Goal: Obtain resource: Obtain resource

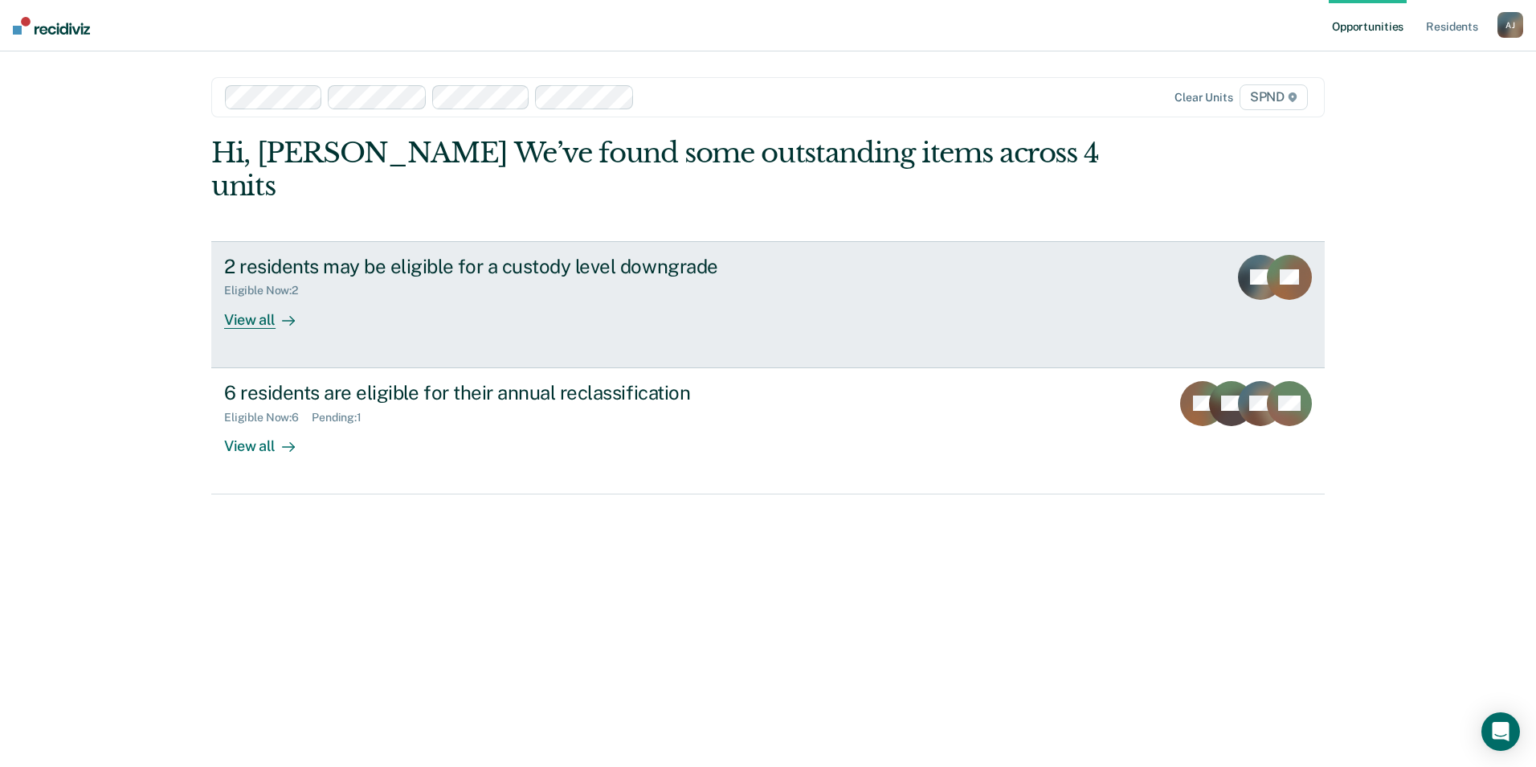
click at [276, 310] on div at bounding box center [285, 319] width 19 height 18
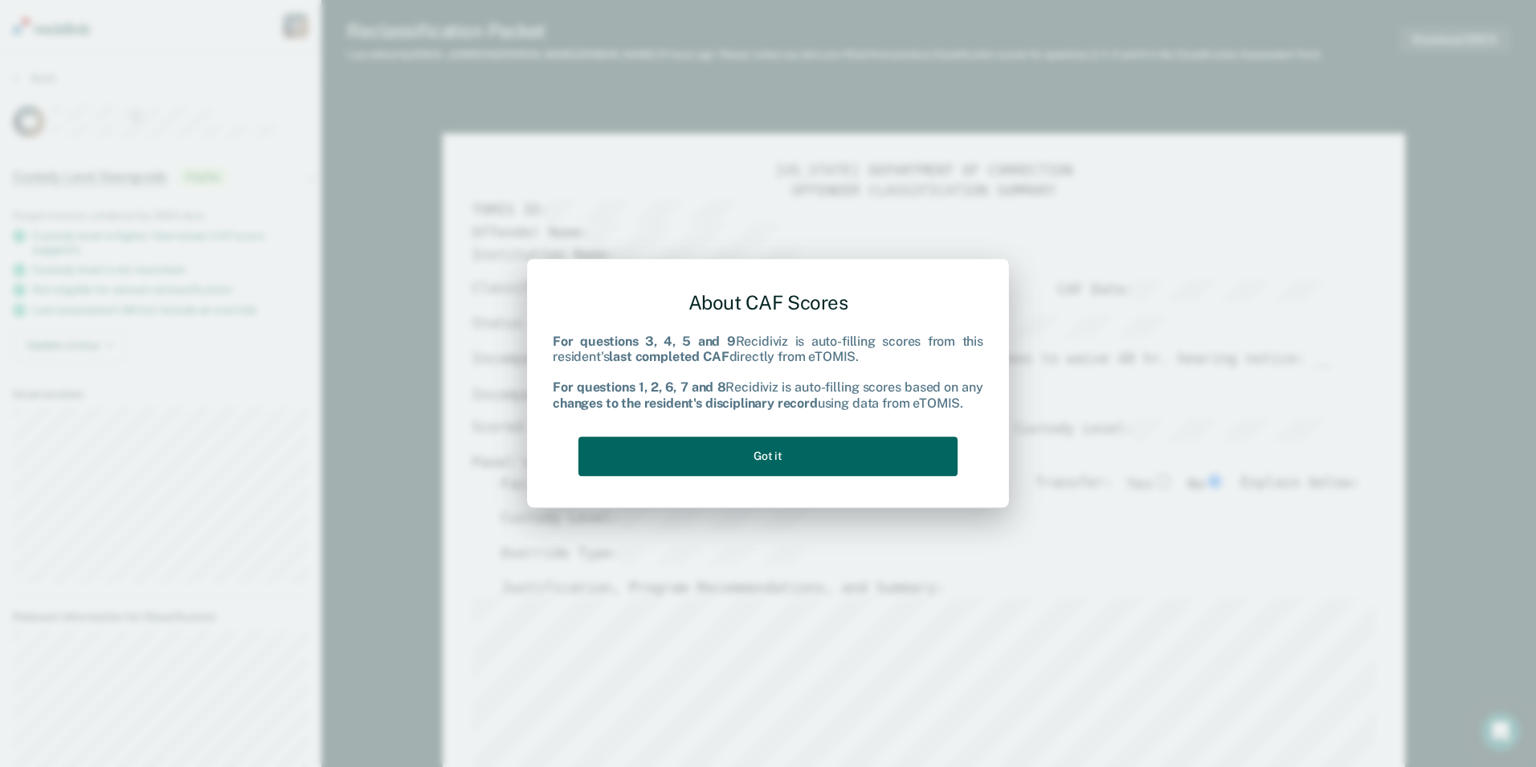
click at [882, 455] on button "Got it" at bounding box center [768, 455] width 379 height 39
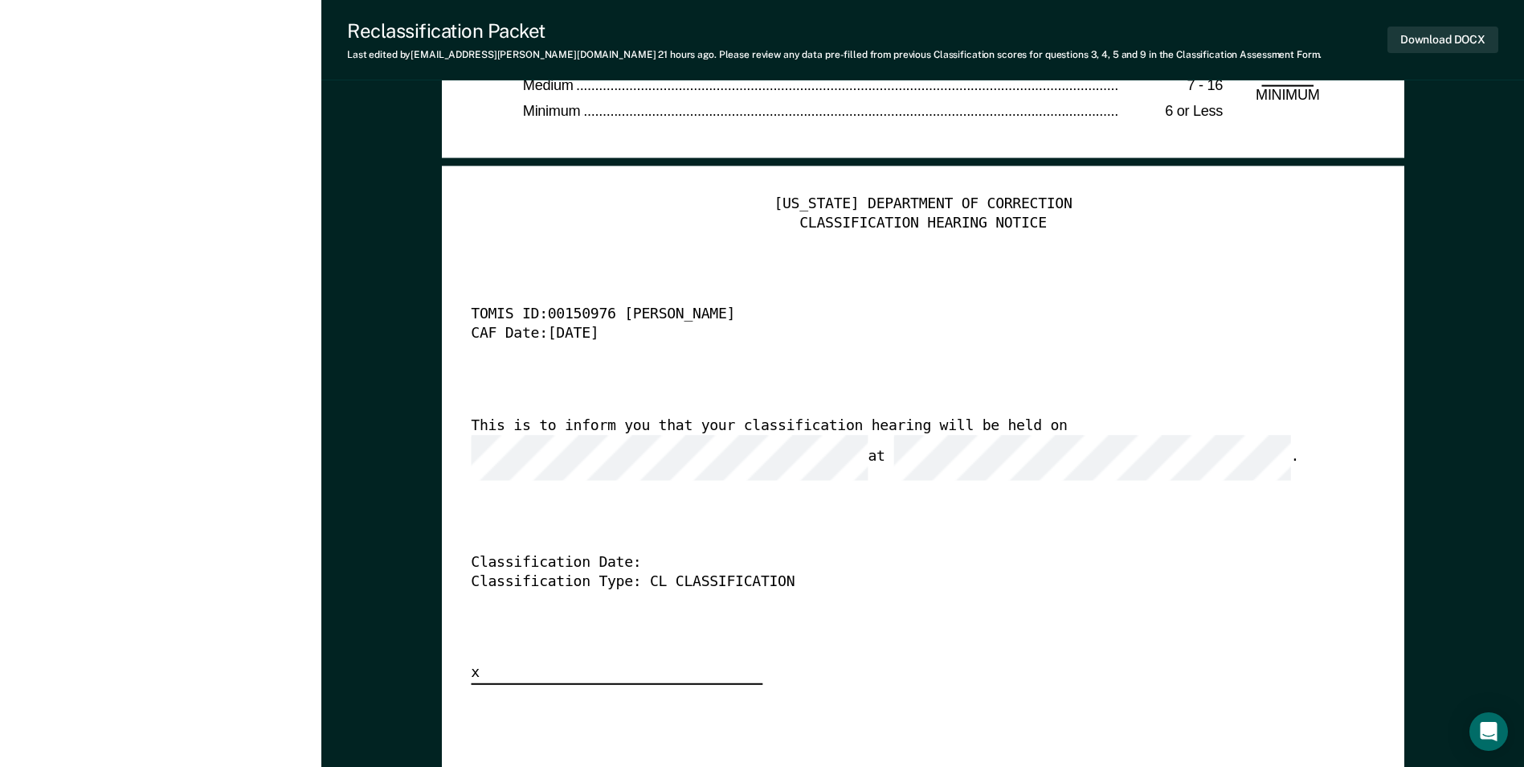
scroll to position [3857, 0]
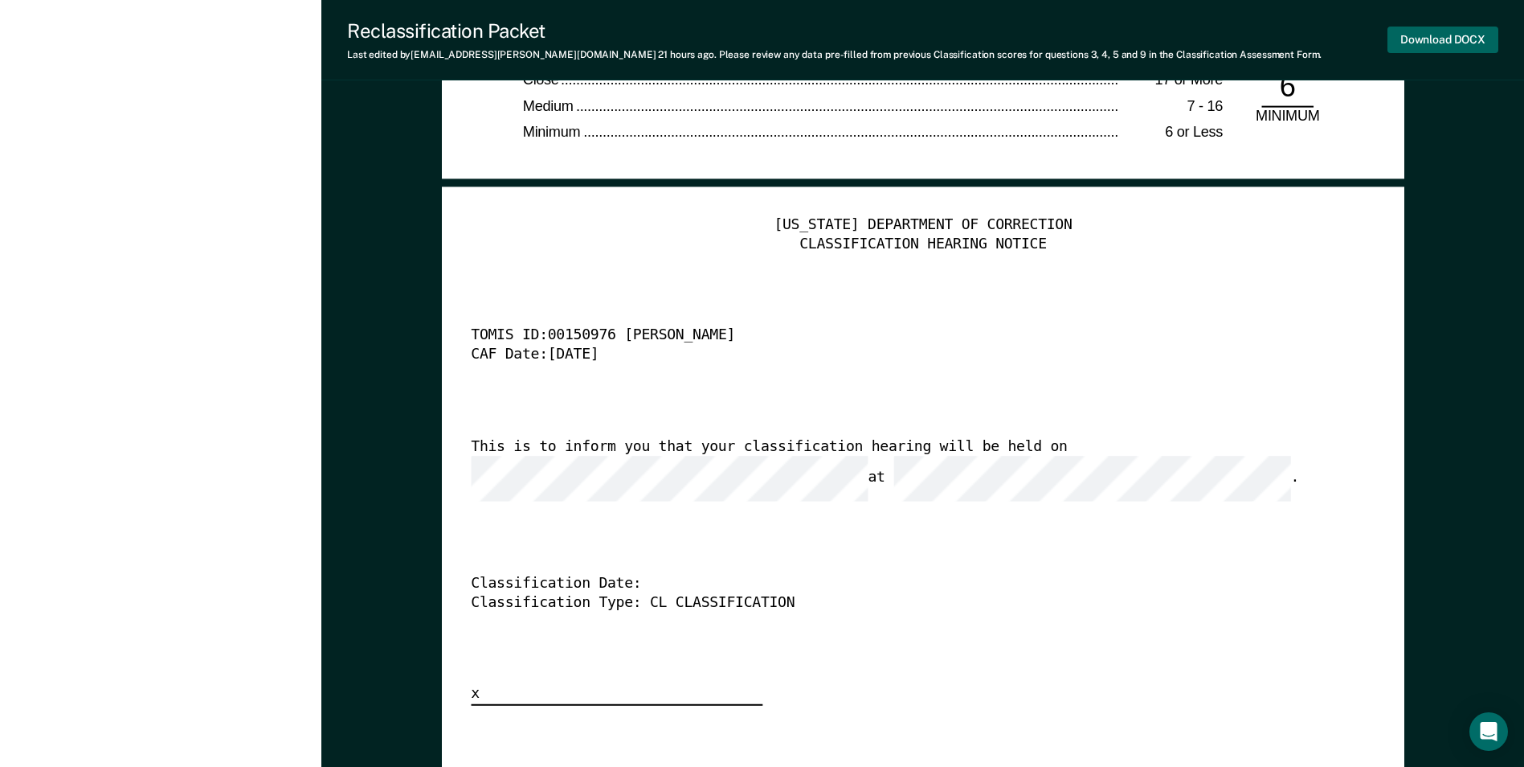
click at [1415, 40] on button "Download DOCX" at bounding box center [1443, 40] width 111 height 27
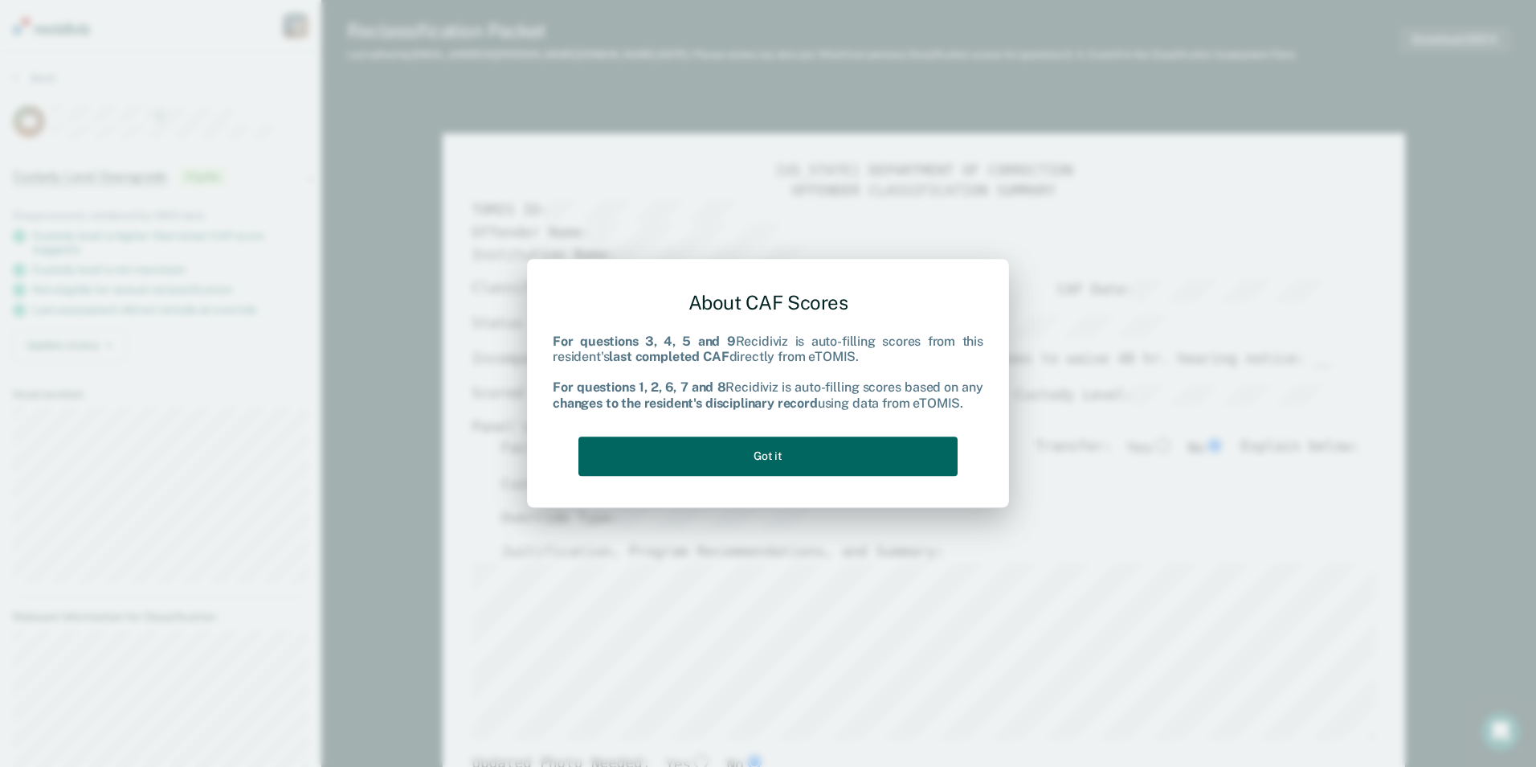
click at [832, 456] on button "Got it" at bounding box center [768, 455] width 379 height 39
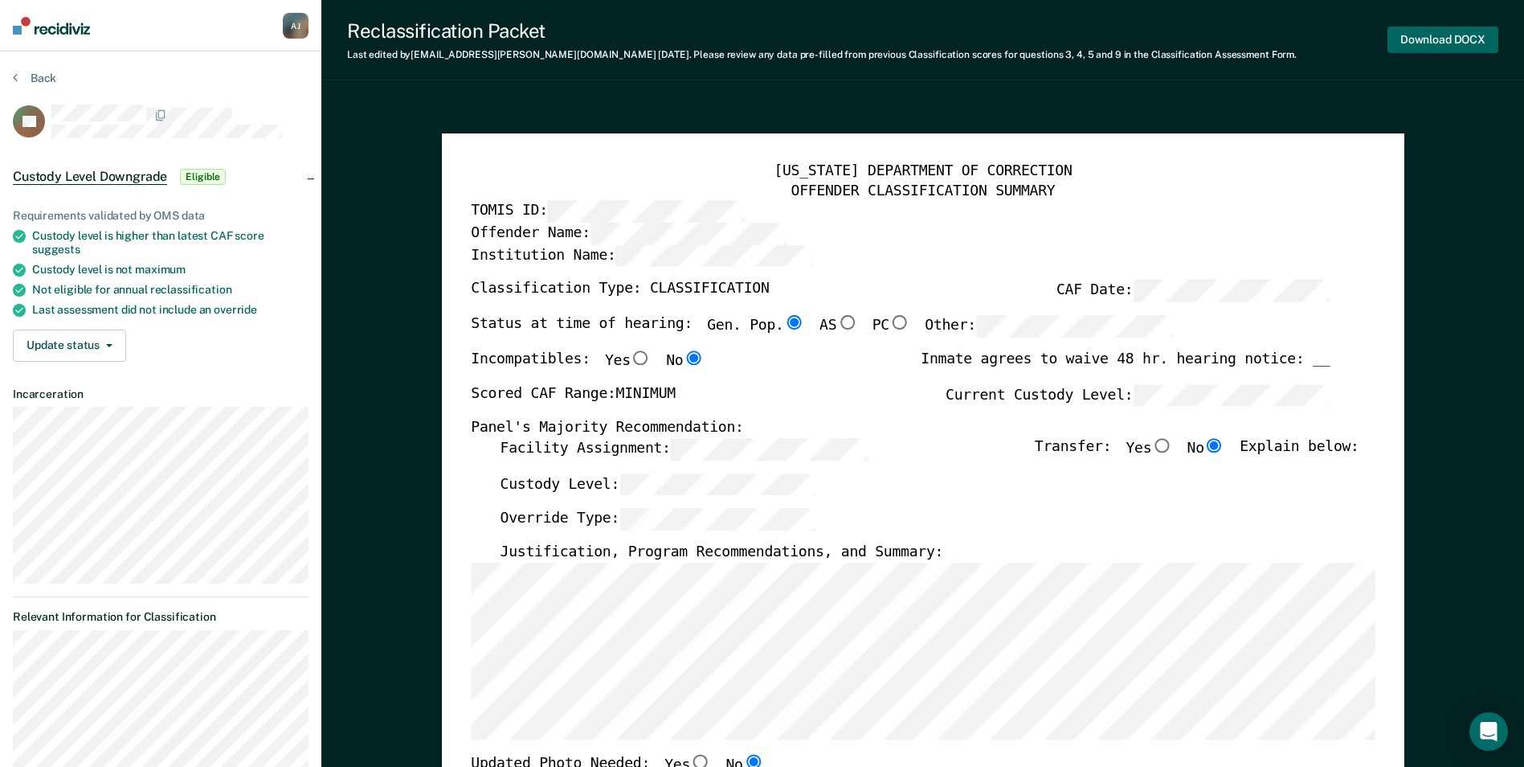
click at [1436, 38] on button "Download DOCX" at bounding box center [1443, 40] width 111 height 27
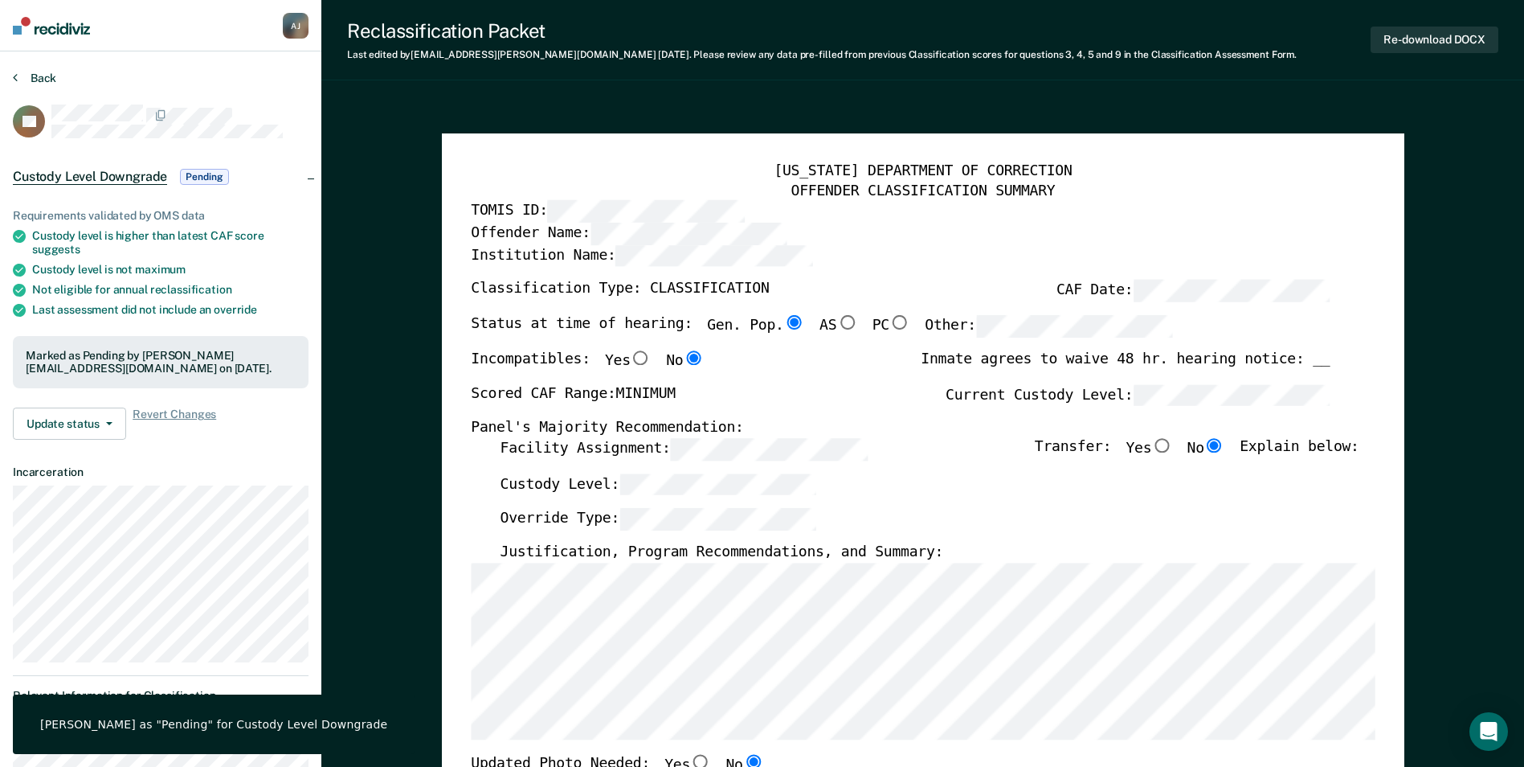
click at [44, 79] on button "Back" at bounding box center [34, 78] width 43 height 14
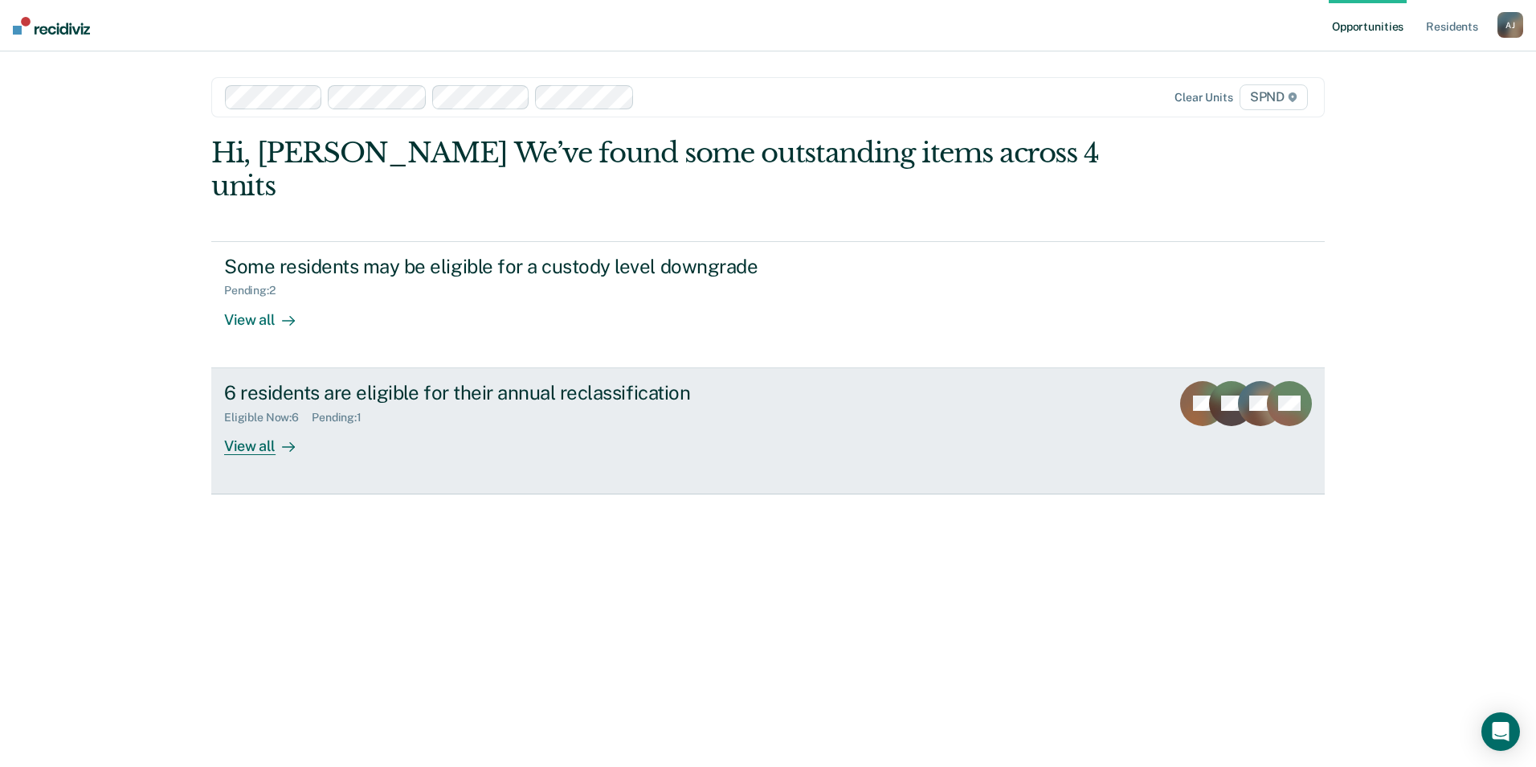
click at [260, 423] on div "View all" at bounding box center [269, 438] width 90 height 31
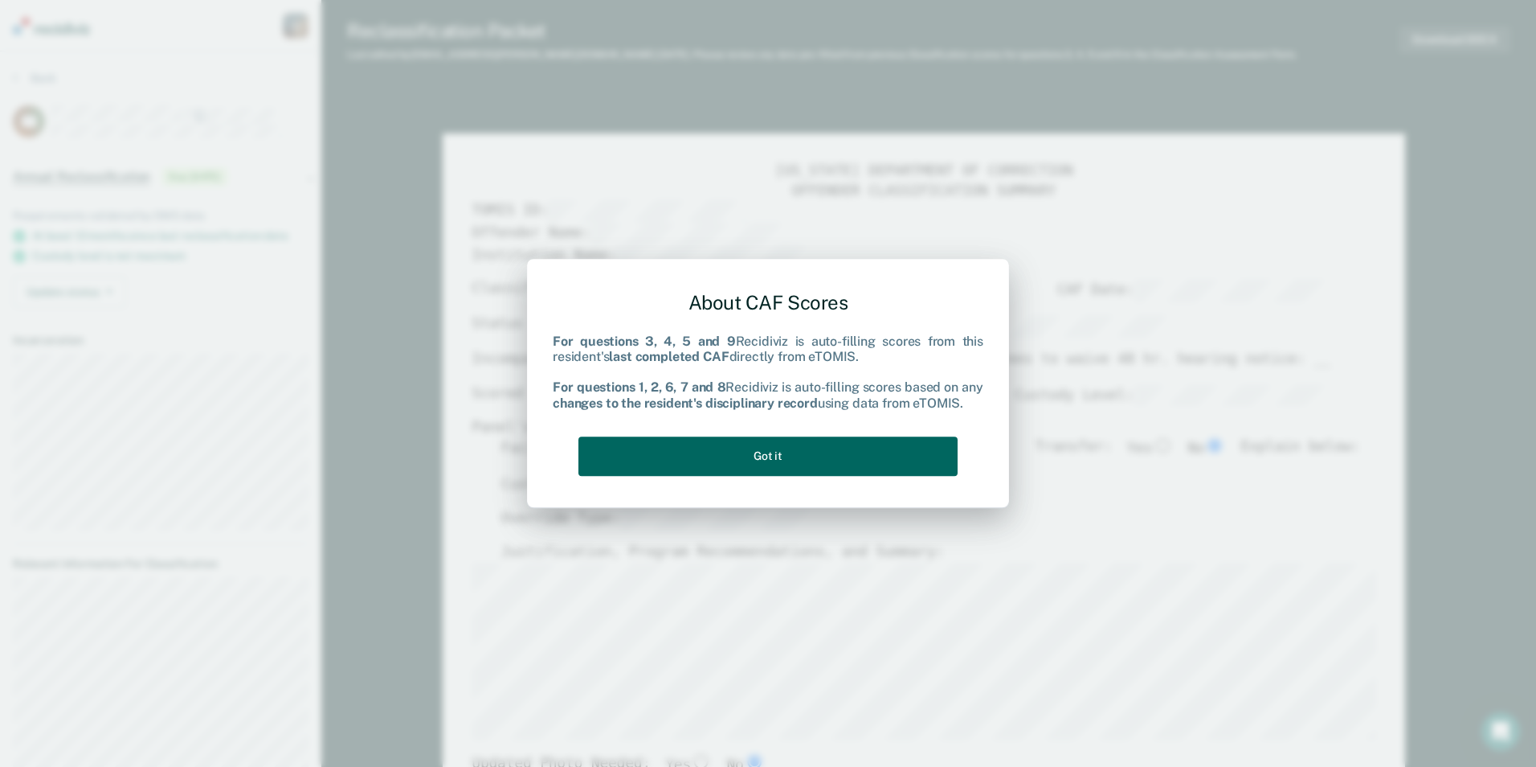
click at [850, 460] on button "Got it" at bounding box center [768, 455] width 379 height 39
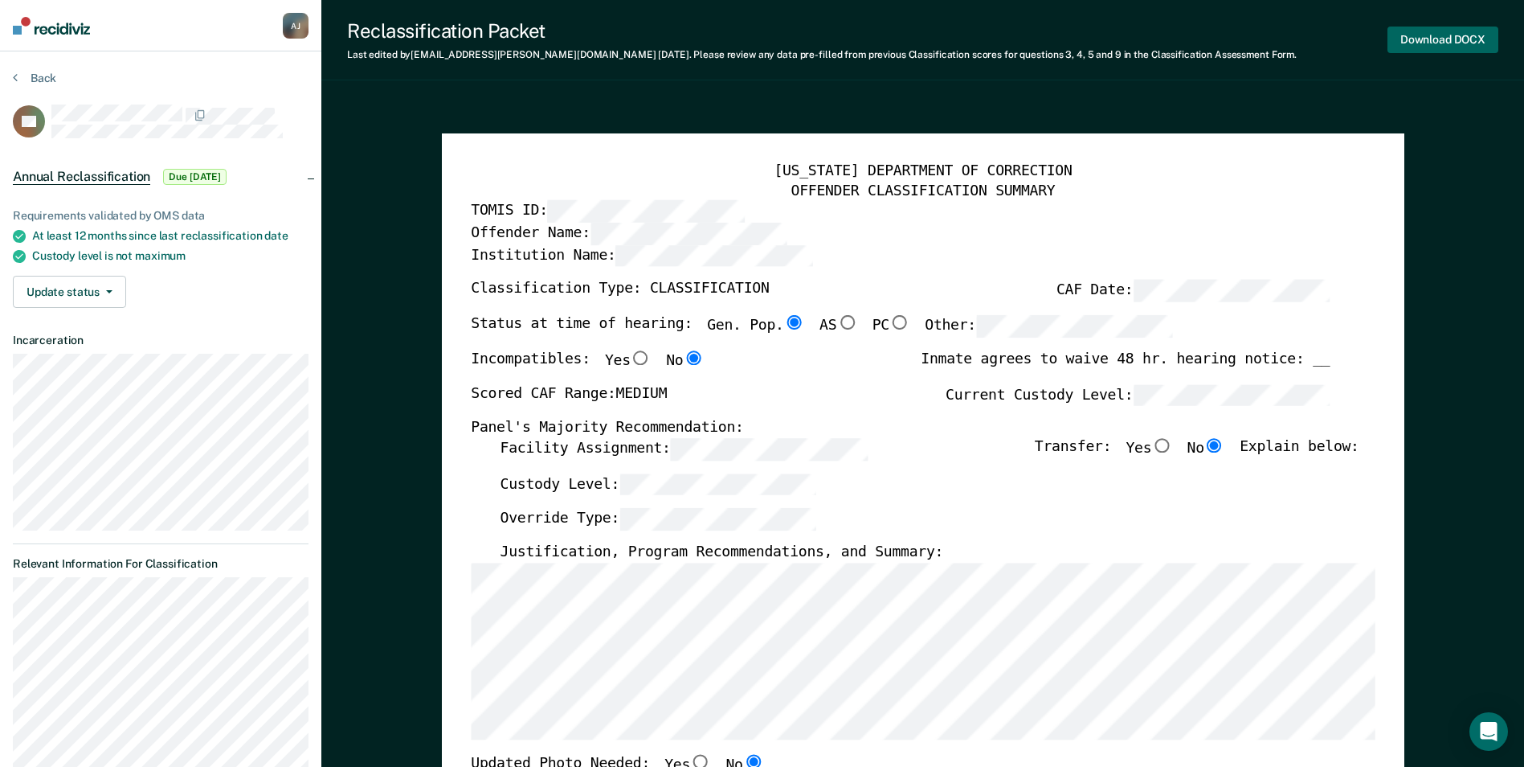
click at [1416, 30] on button "Download DOCX" at bounding box center [1443, 40] width 111 height 27
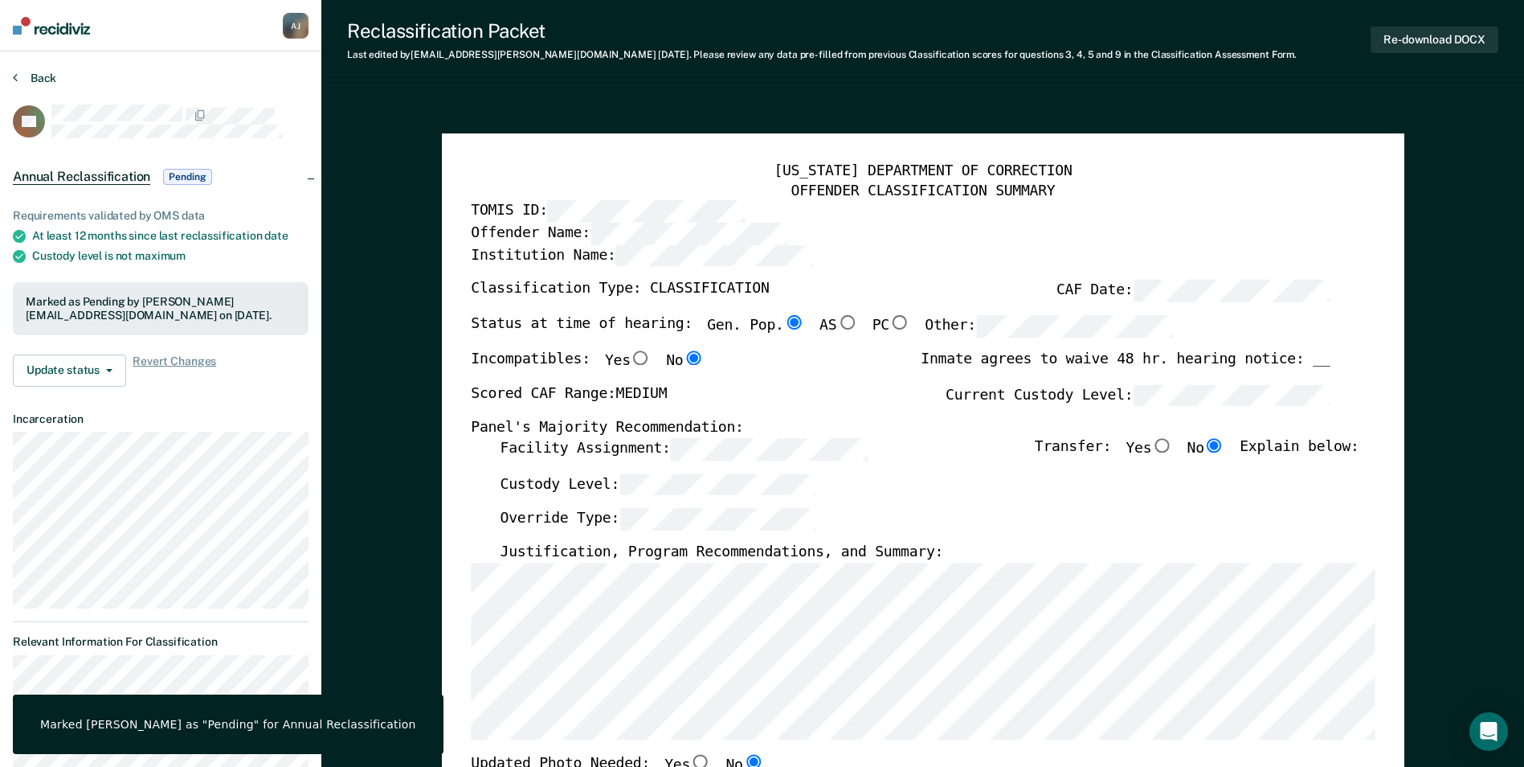
click at [35, 74] on button "Back" at bounding box center [34, 78] width 43 height 14
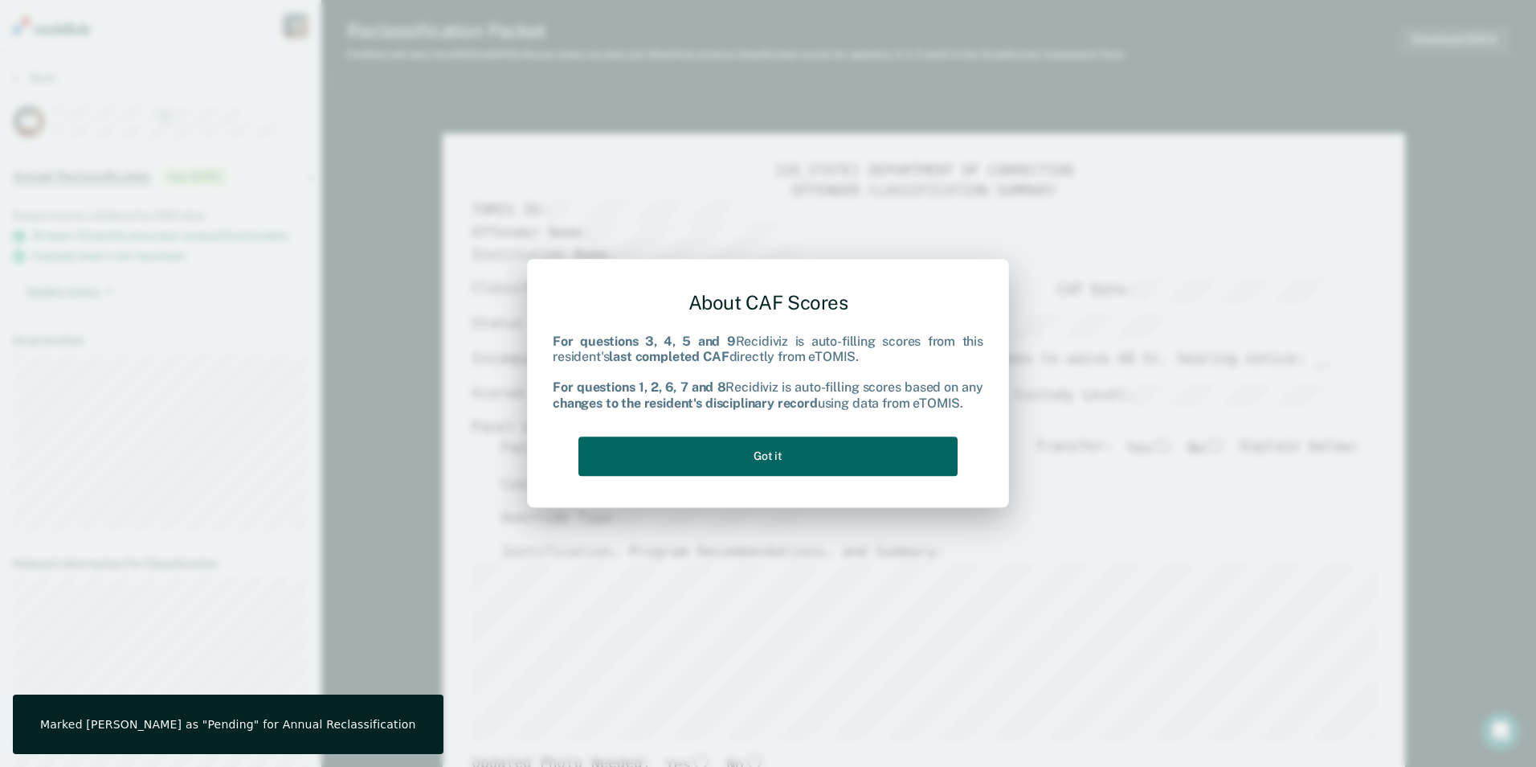
click at [836, 455] on button "Got it" at bounding box center [768, 455] width 379 height 39
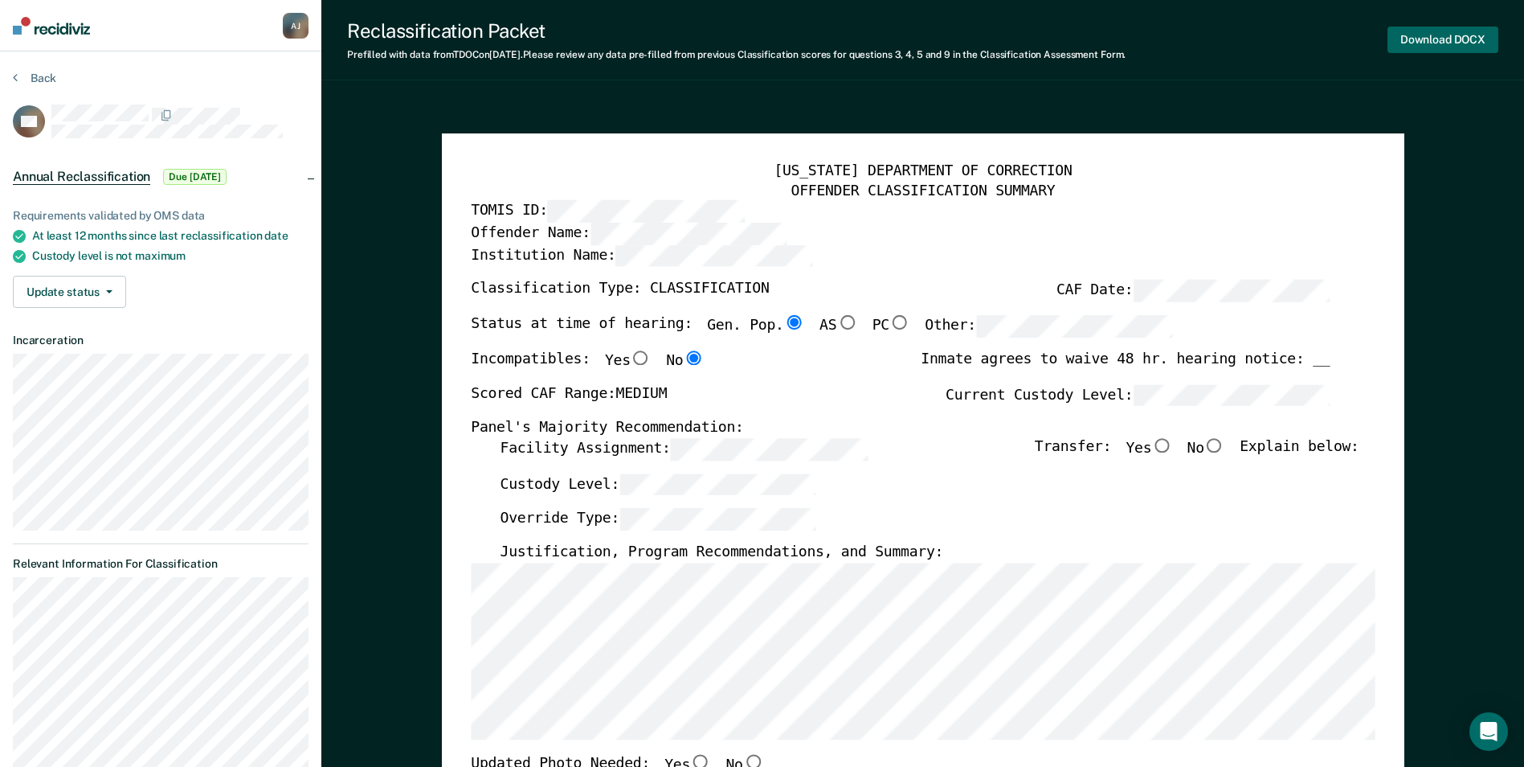
click at [1427, 34] on button "Download DOCX" at bounding box center [1443, 40] width 111 height 27
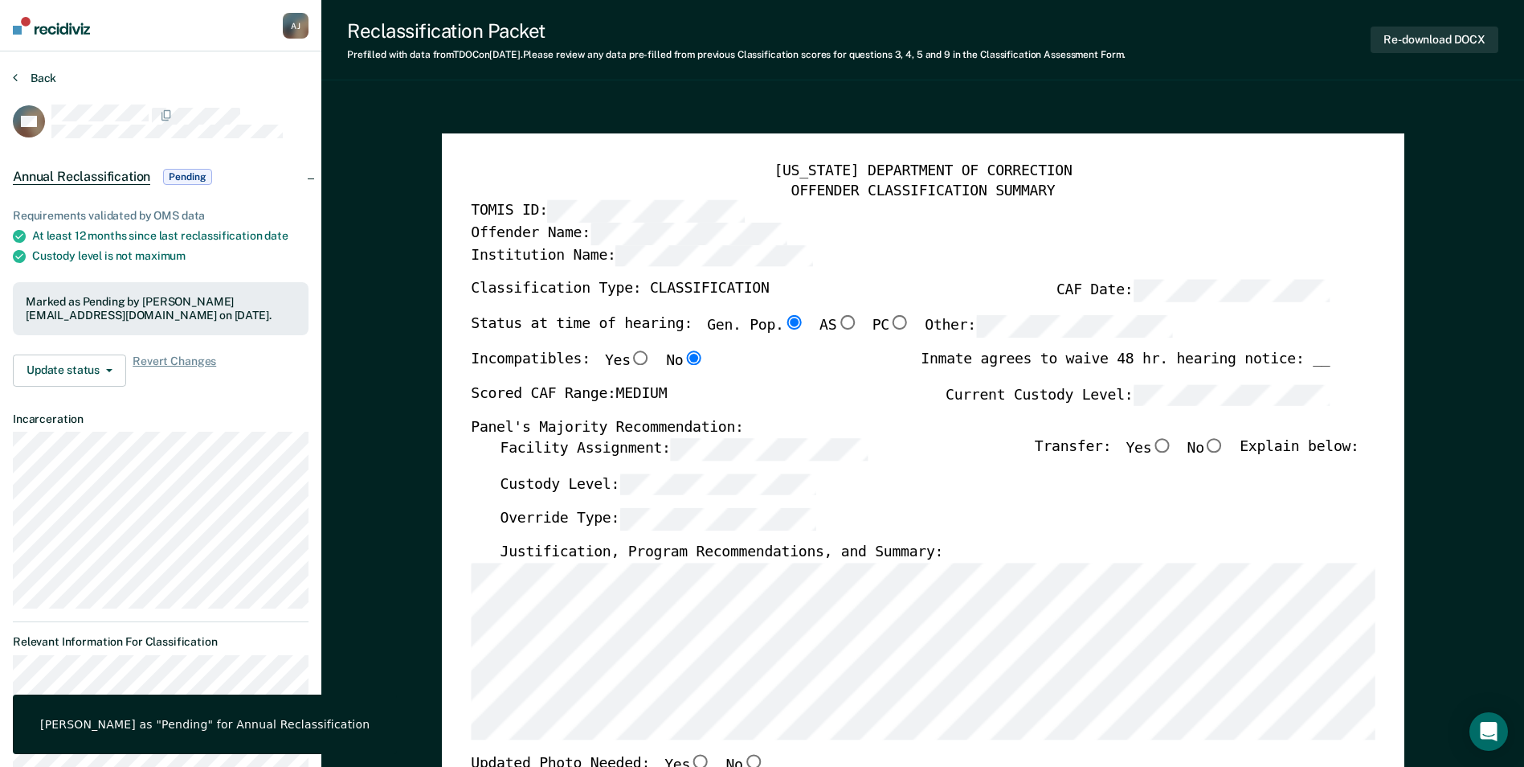
click at [35, 73] on button "Back" at bounding box center [34, 78] width 43 height 14
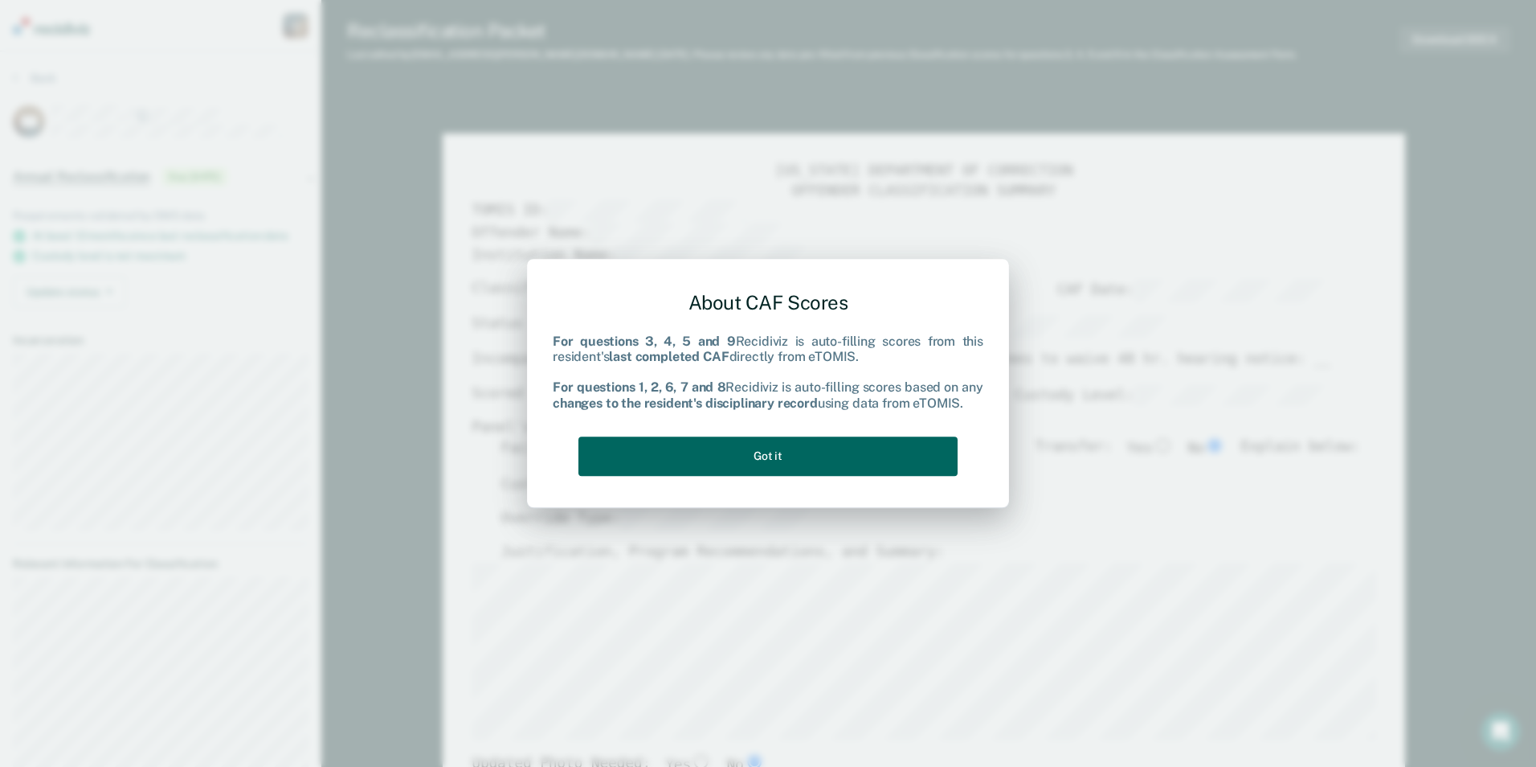
click at [810, 457] on button "Got it" at bounding box center [768, 455] width 379 height 39
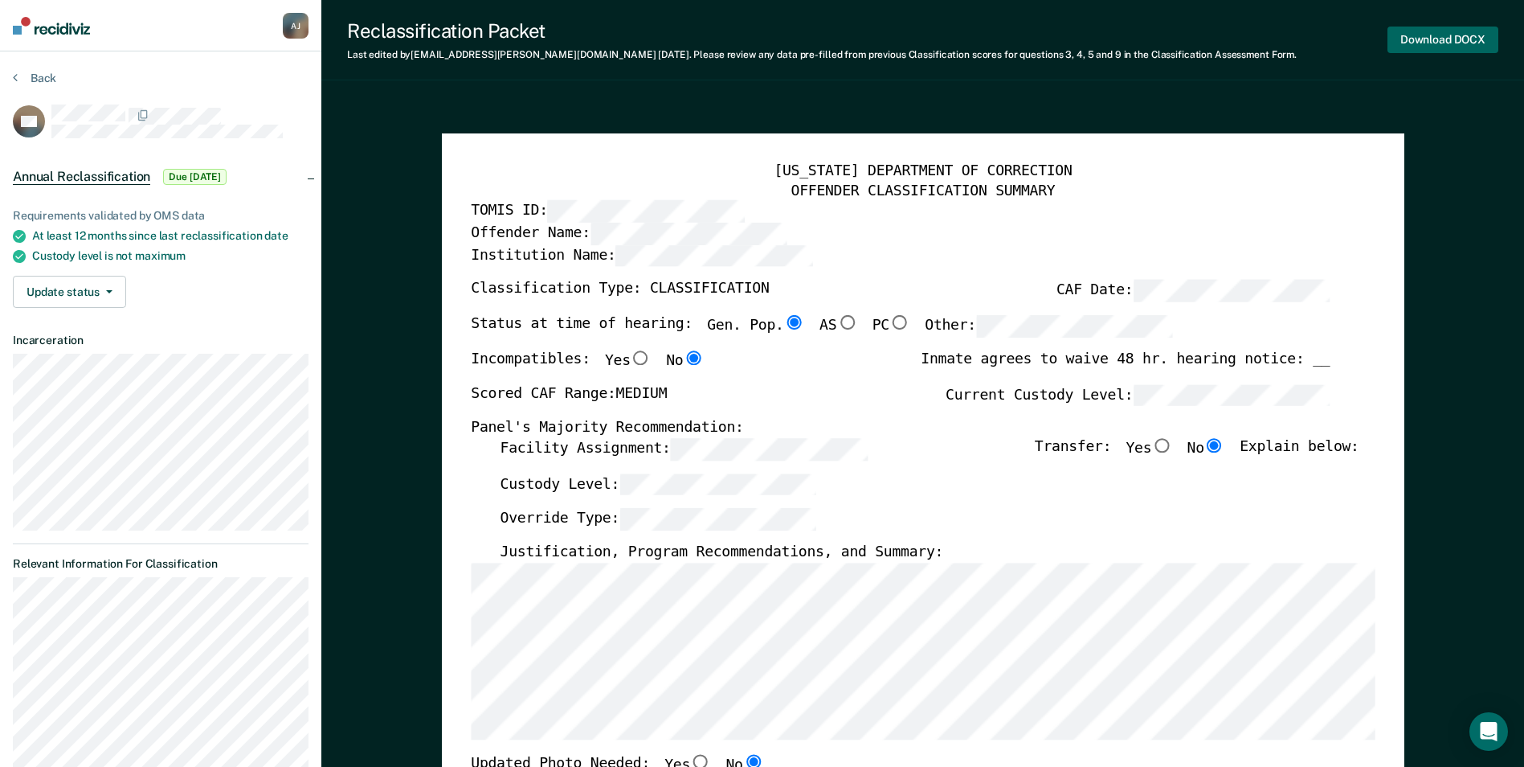
click at [1401, 43] on button "Download DOCX" at bounding box center [1443, 40] width 111 height 27
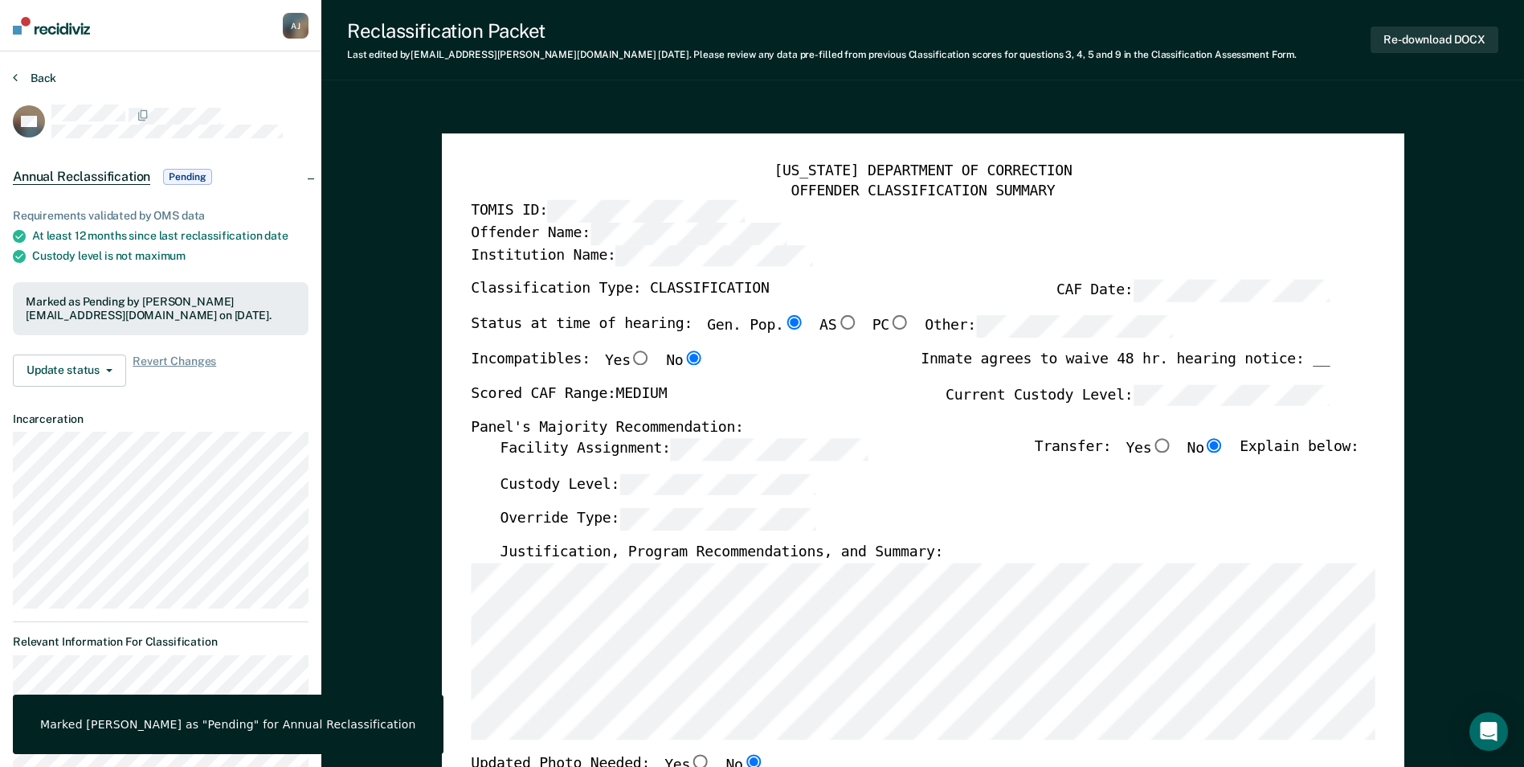
click at [42, 83] on button "Back" at bounding box center [34, 78] width 43 height 14
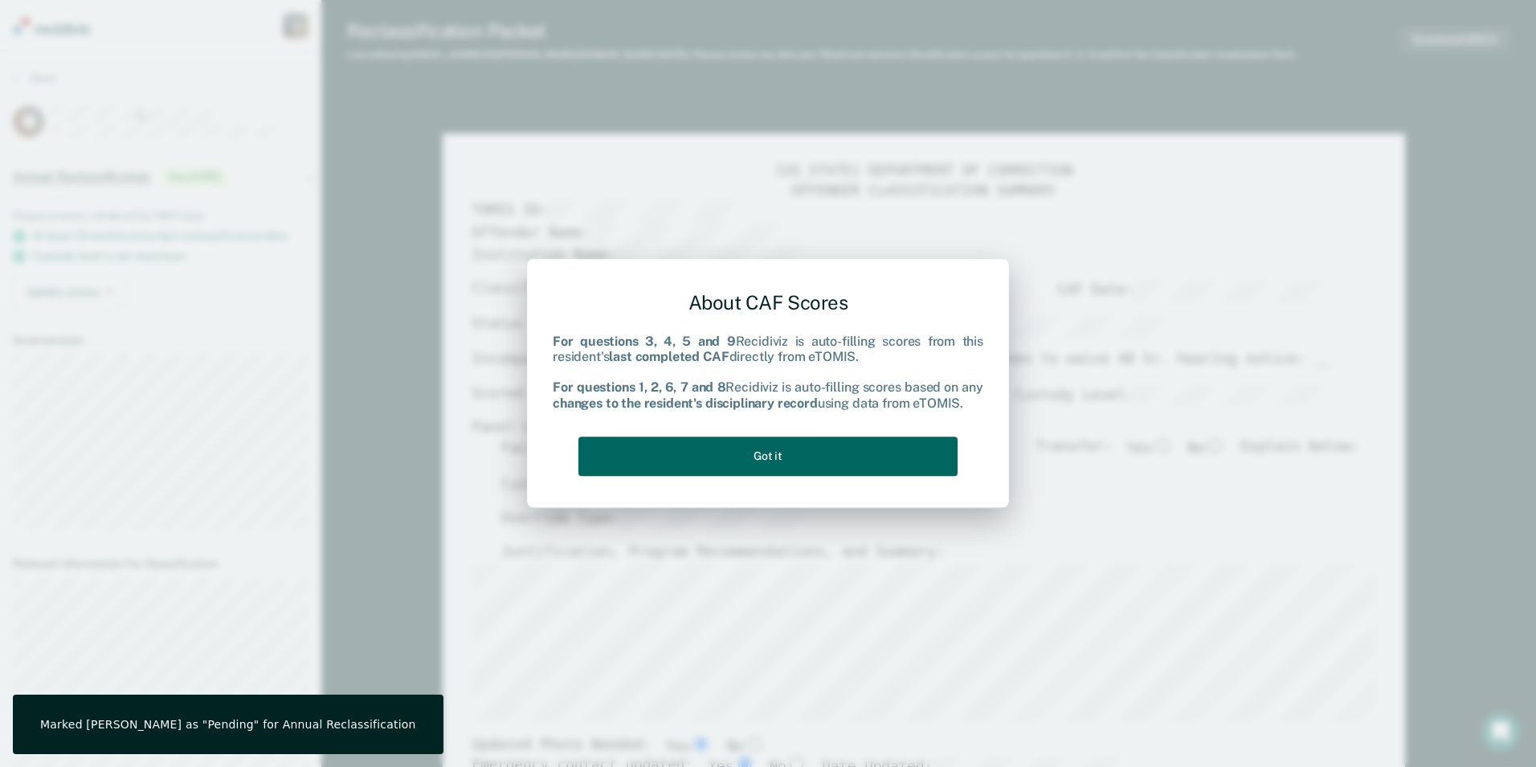
drag, startPoint x: 839, startPoint y: 458, endPoint x: 853, endPoint y: 447, distance: 18.3
click at [839, 459] on button "Got it" at bounding box center [768, 455] width 379 height 39
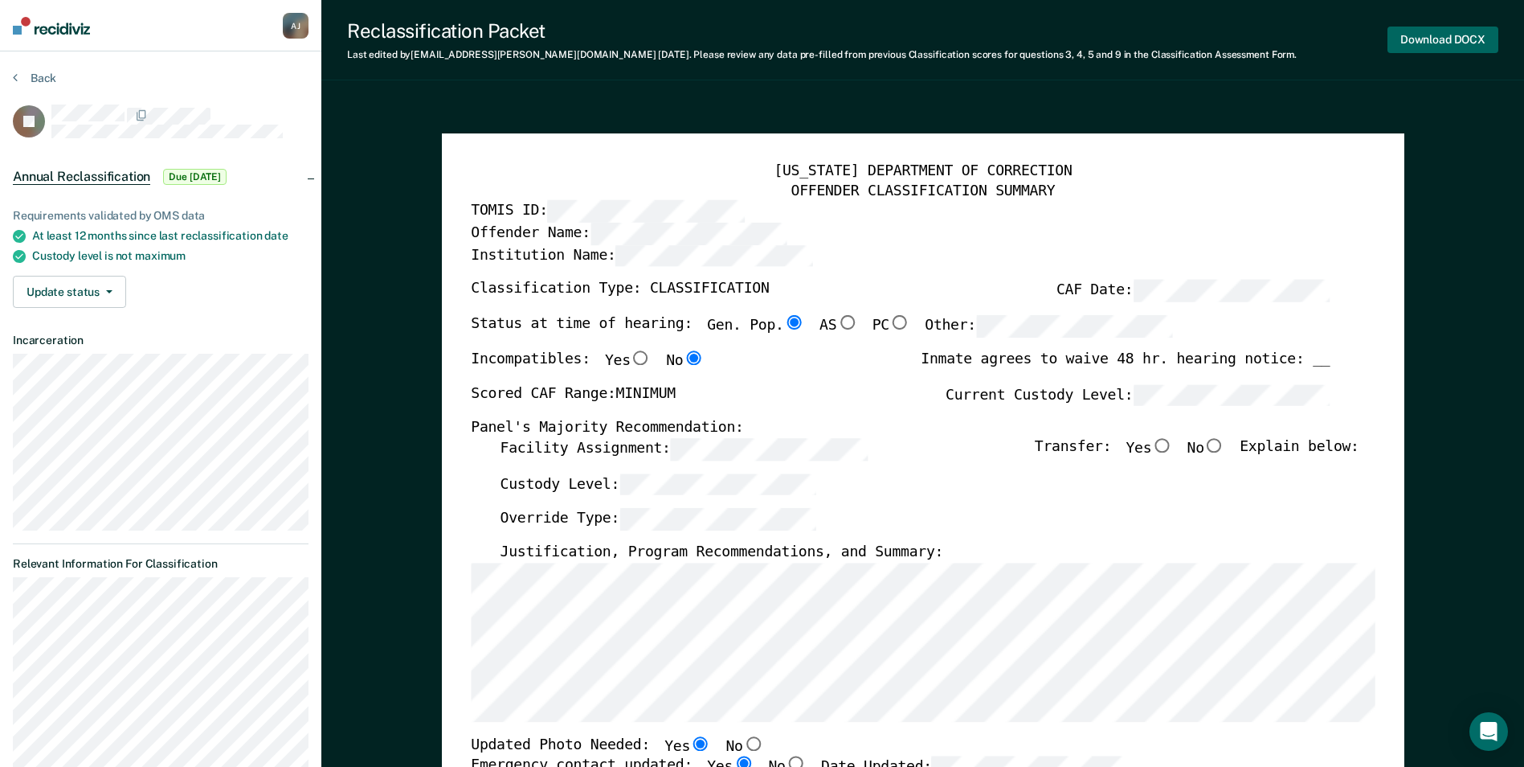
click at [1439, 38] on button "Download DOCX" at bounding box center [1443, 40] width 111 height 27
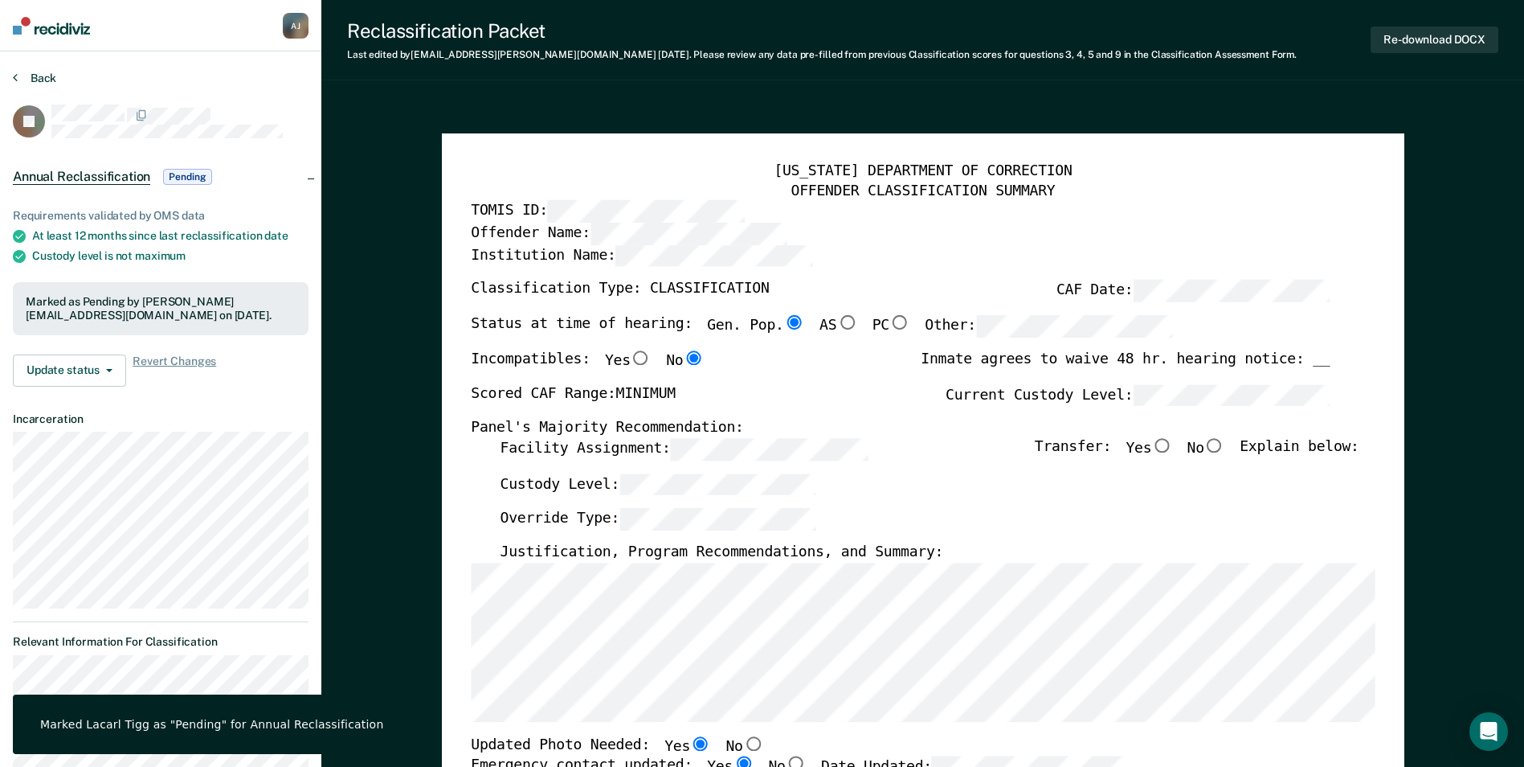
click at [39, 78] on button "Back" at bounding box center [34, 78] width 43 height 14
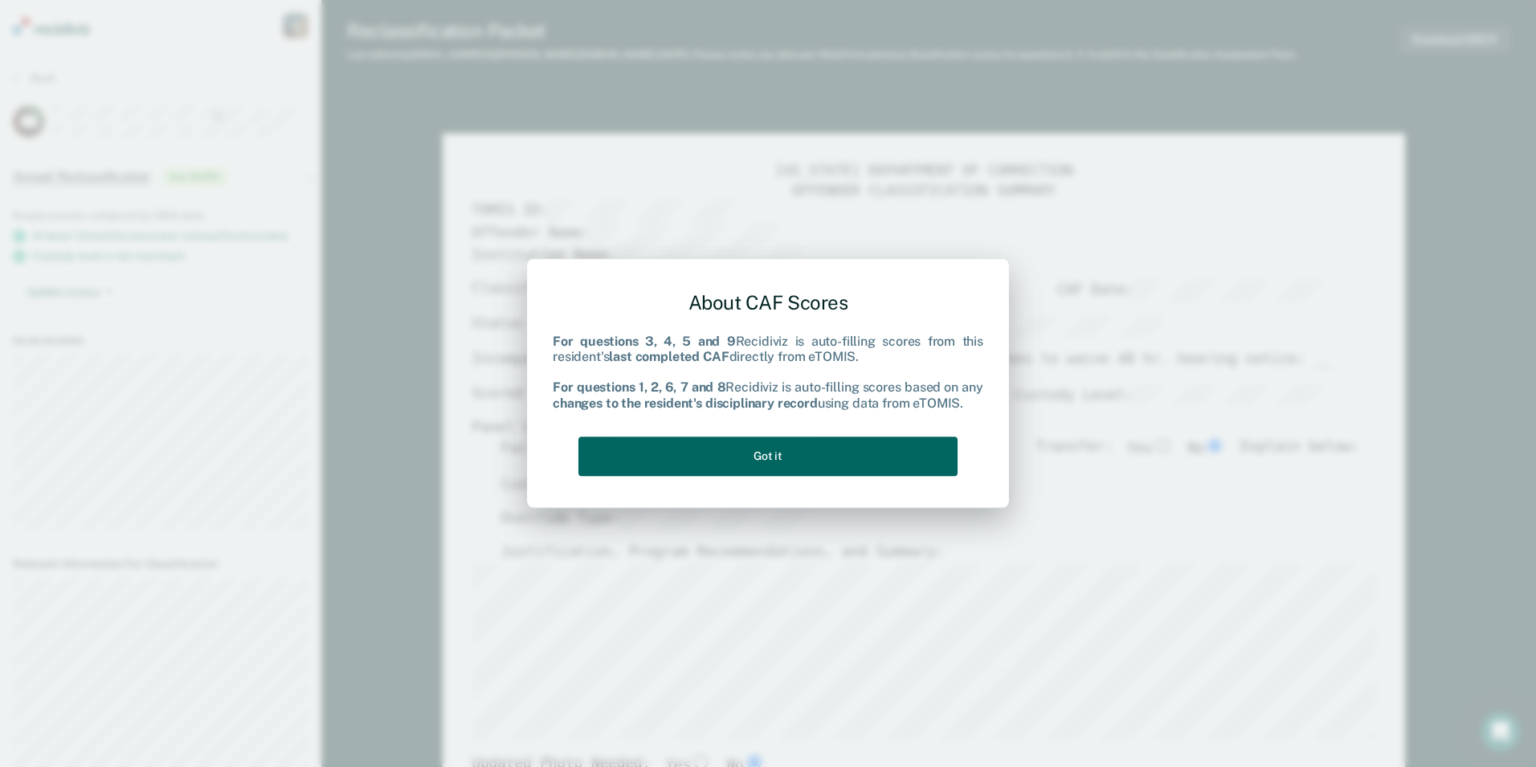
click at [804, 447] on button "Got it" at bounding box center [768, 455] width 379 height 39
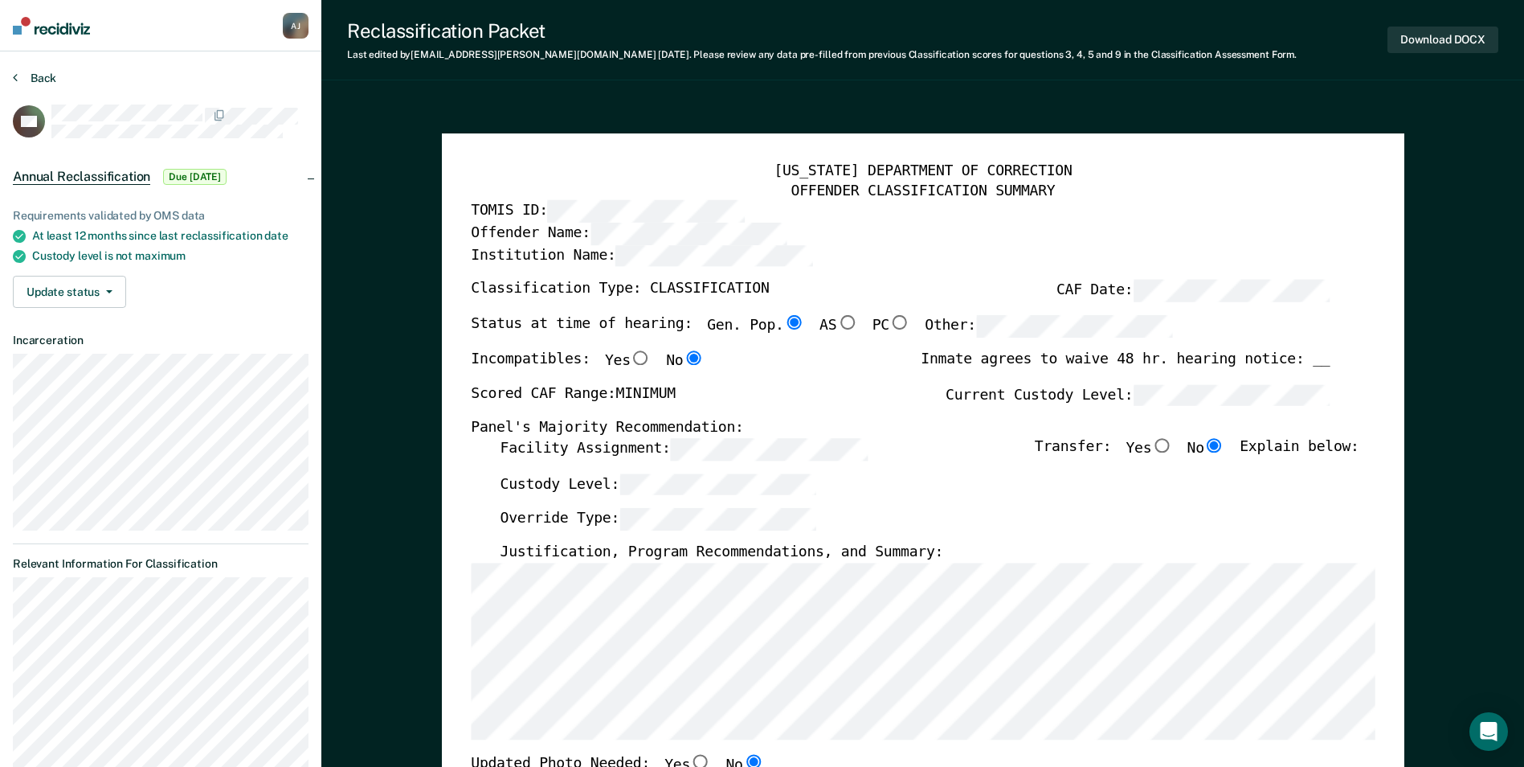
click at [23, 77] on button "Back" at bounding box center [34, 78] width 43 height 14
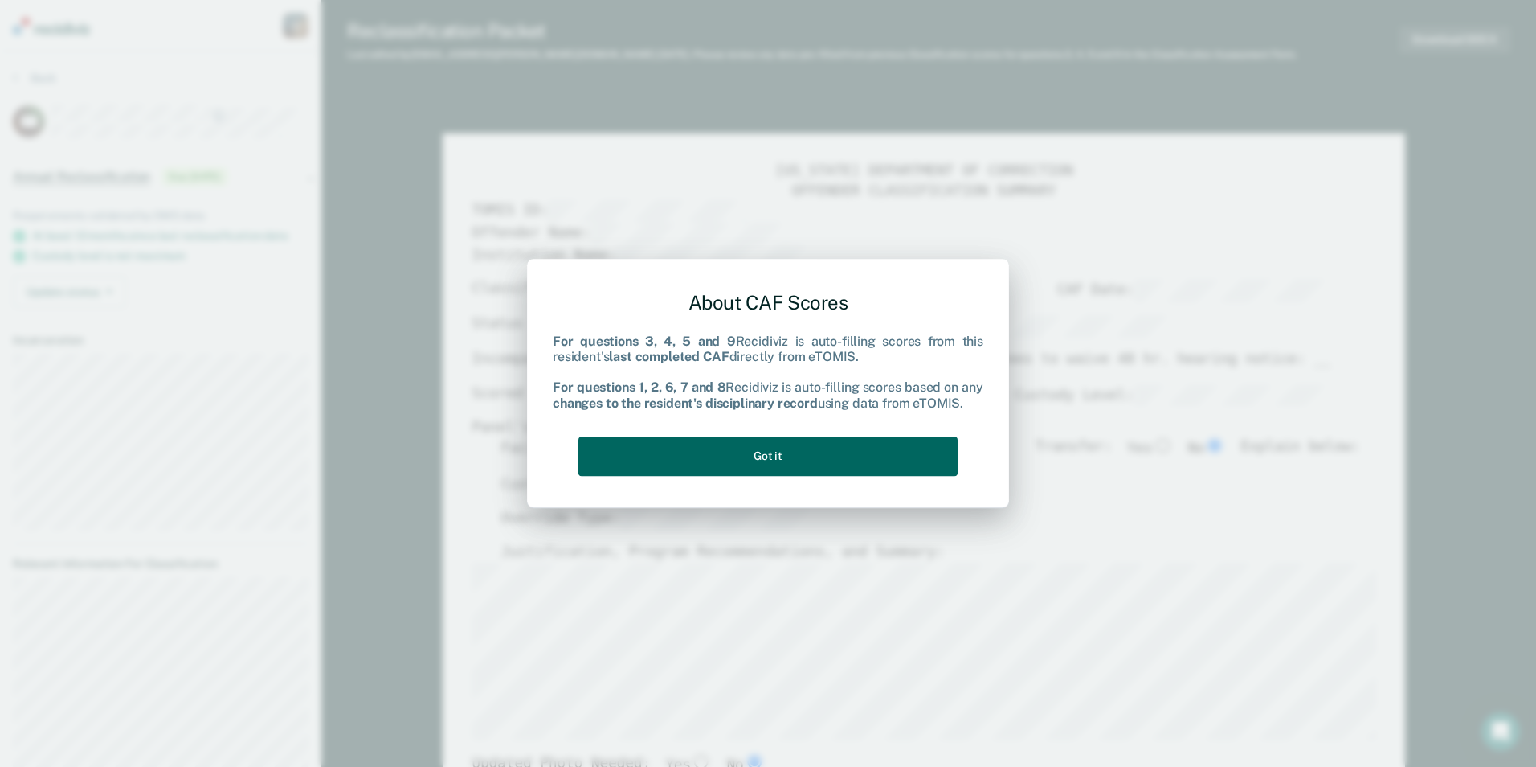
click at [766, 461] on button "Got it" at bounding box center [768, 455] width 379 height 39
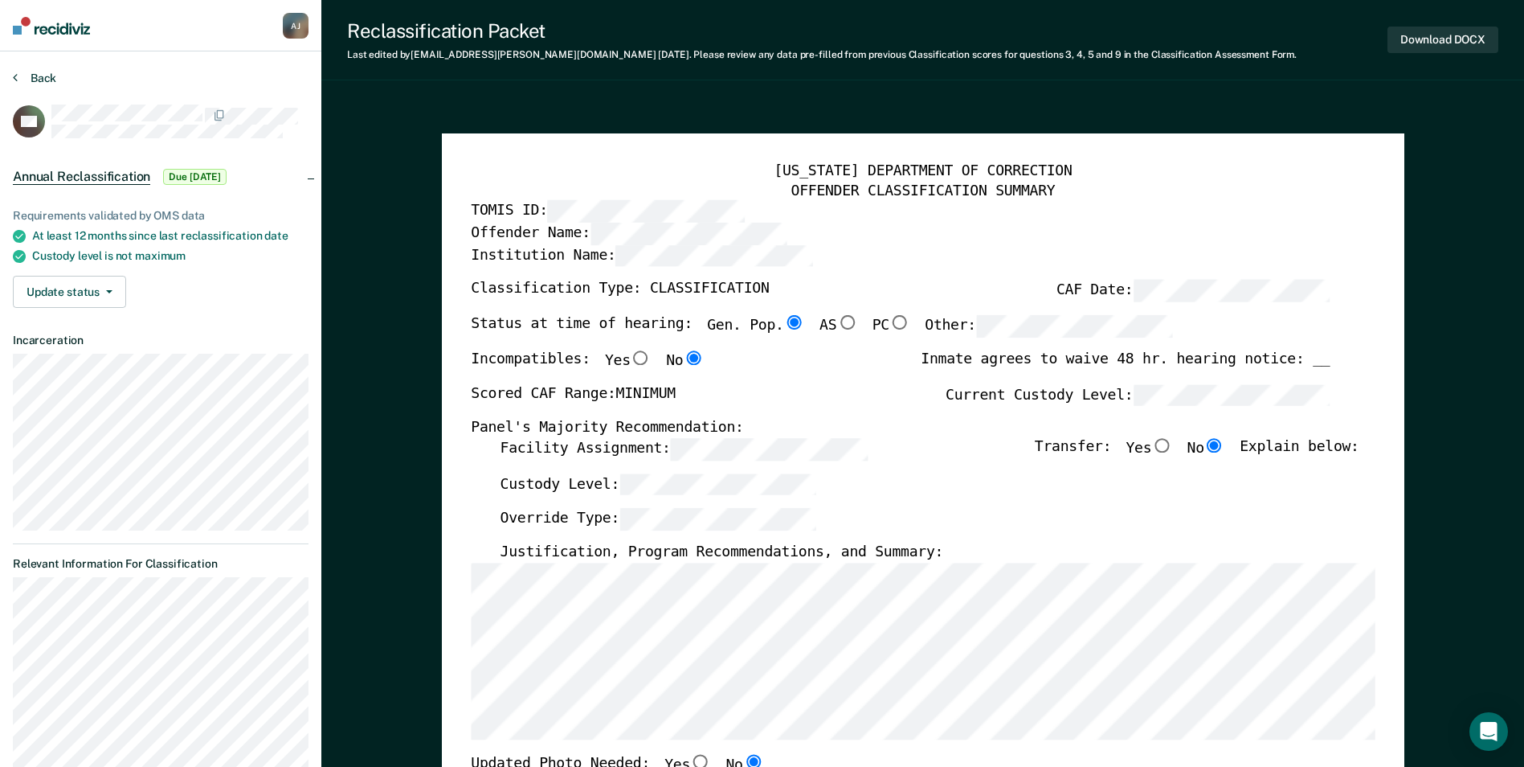
click at [47, 77] on button "Back" at bounding box center [34, 78] width 43 height 14
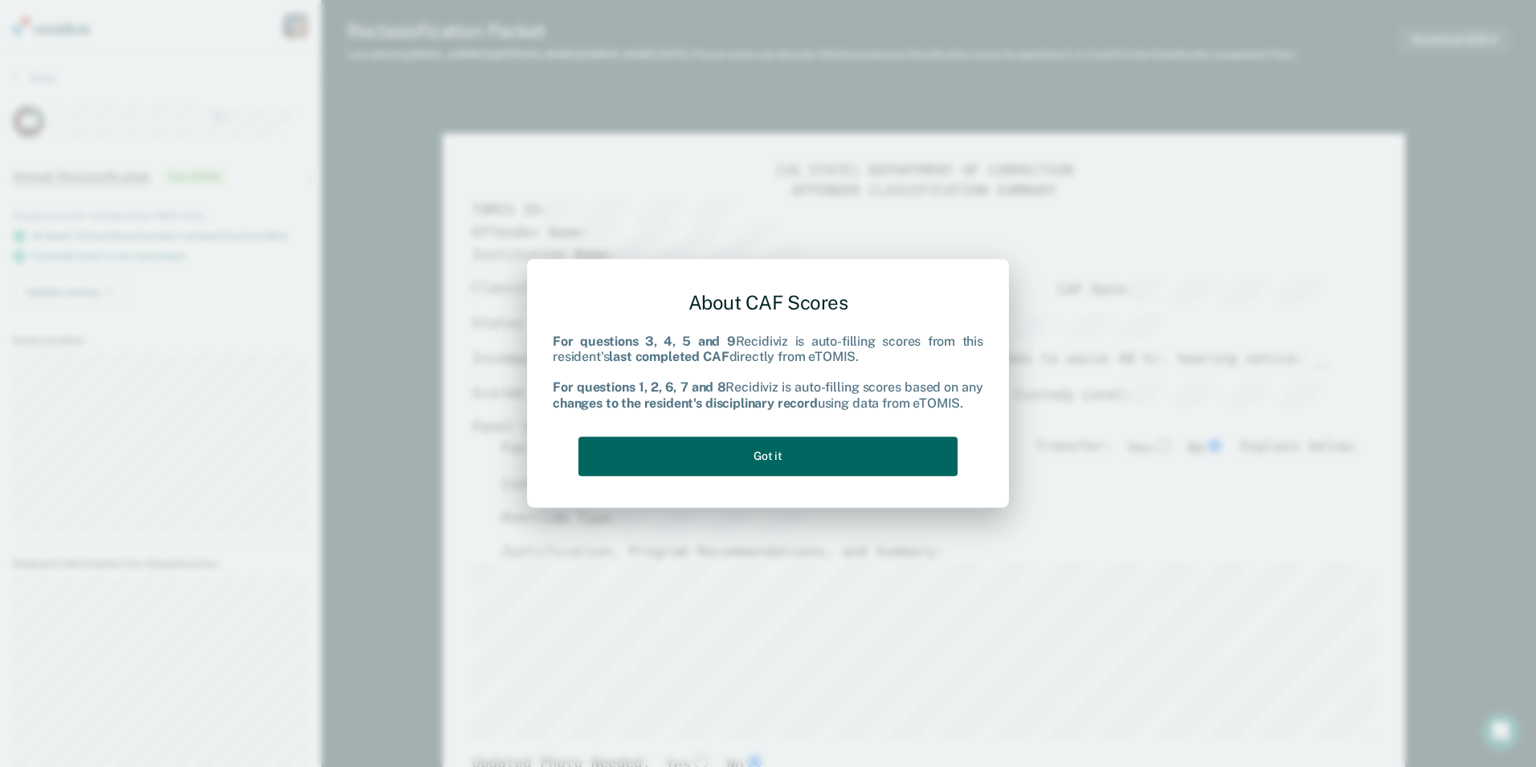
click at [862, 454] on button "Got it" at bounding box center [768, 455] width 379 height 39
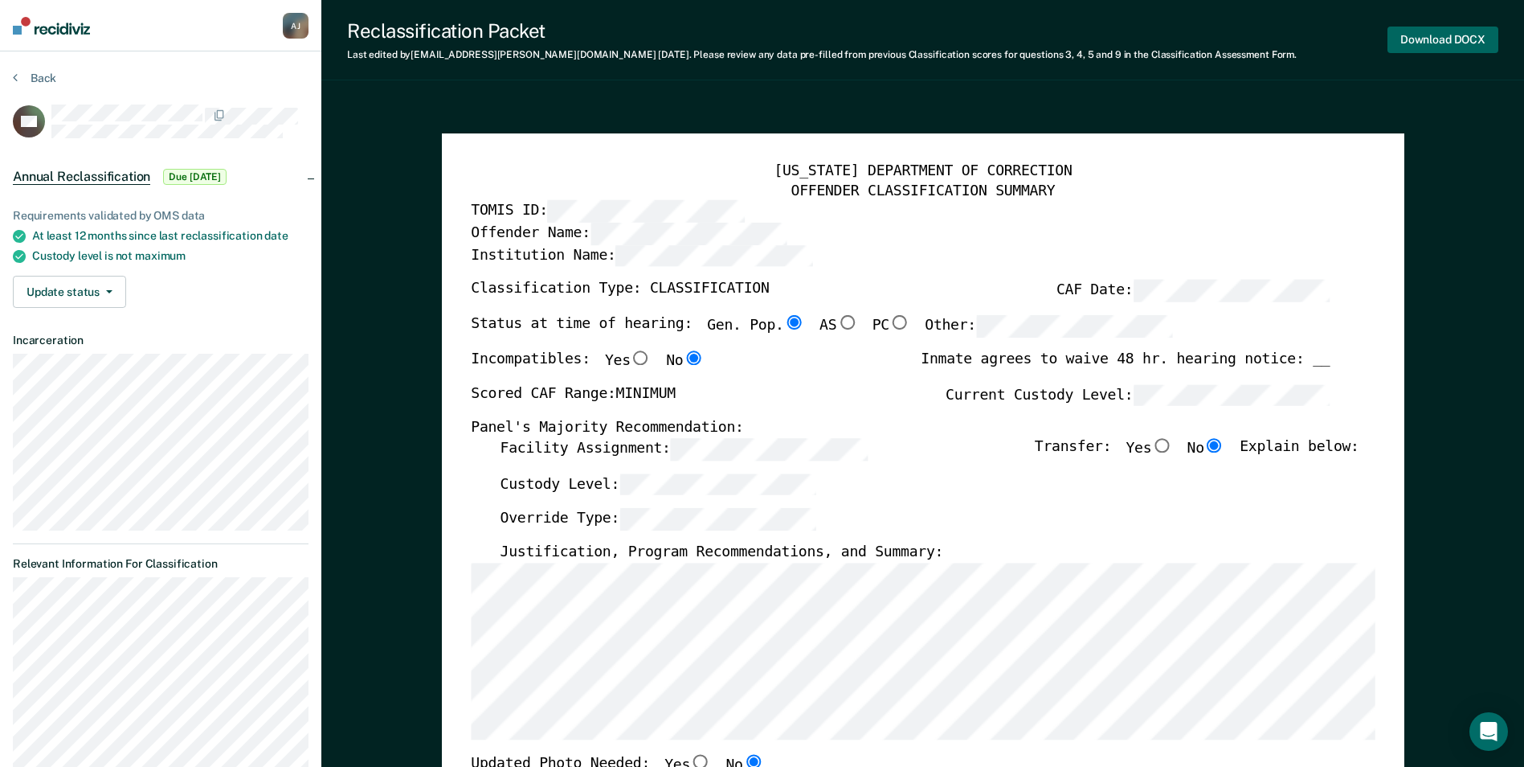
click at [1435, 37] on button "Download DOCX" at bounding box center [1443, 40] width 111 height 27
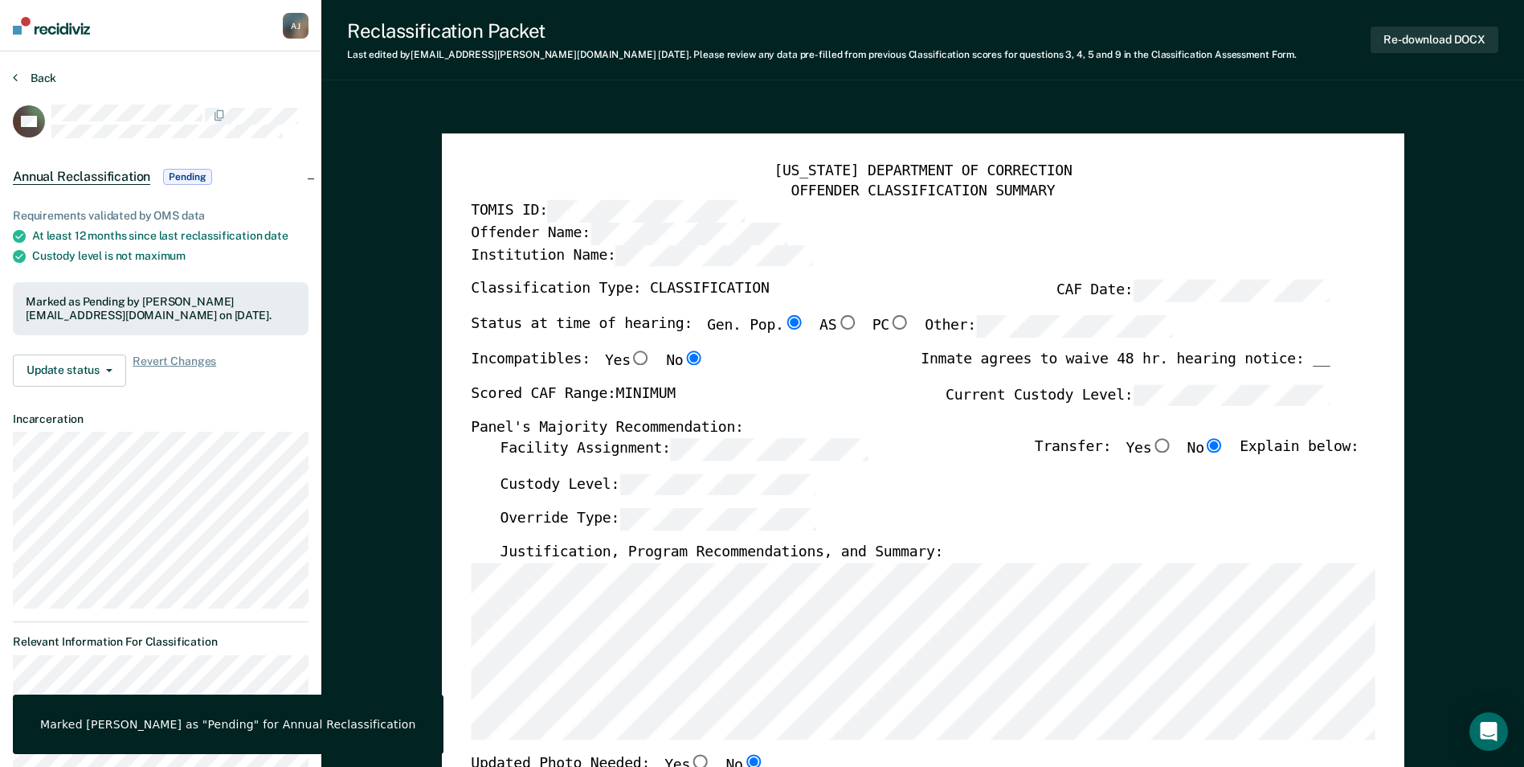
click at [36, 75] on button "Back" at bounding box center [34, 78] width 43 height 14
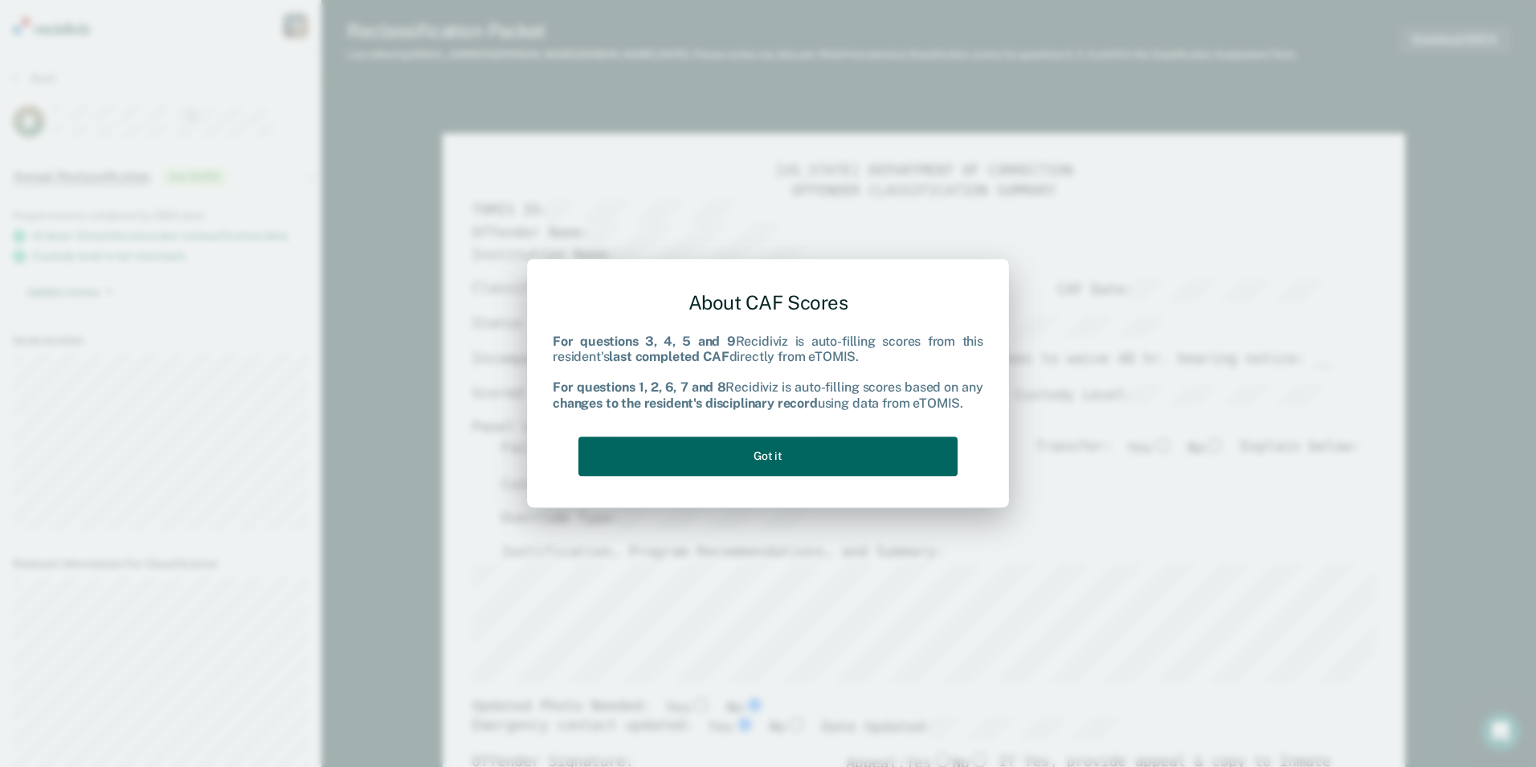
click at [902, 462] on button "Got it" at bounding box center [768, 455] width 379 height 39
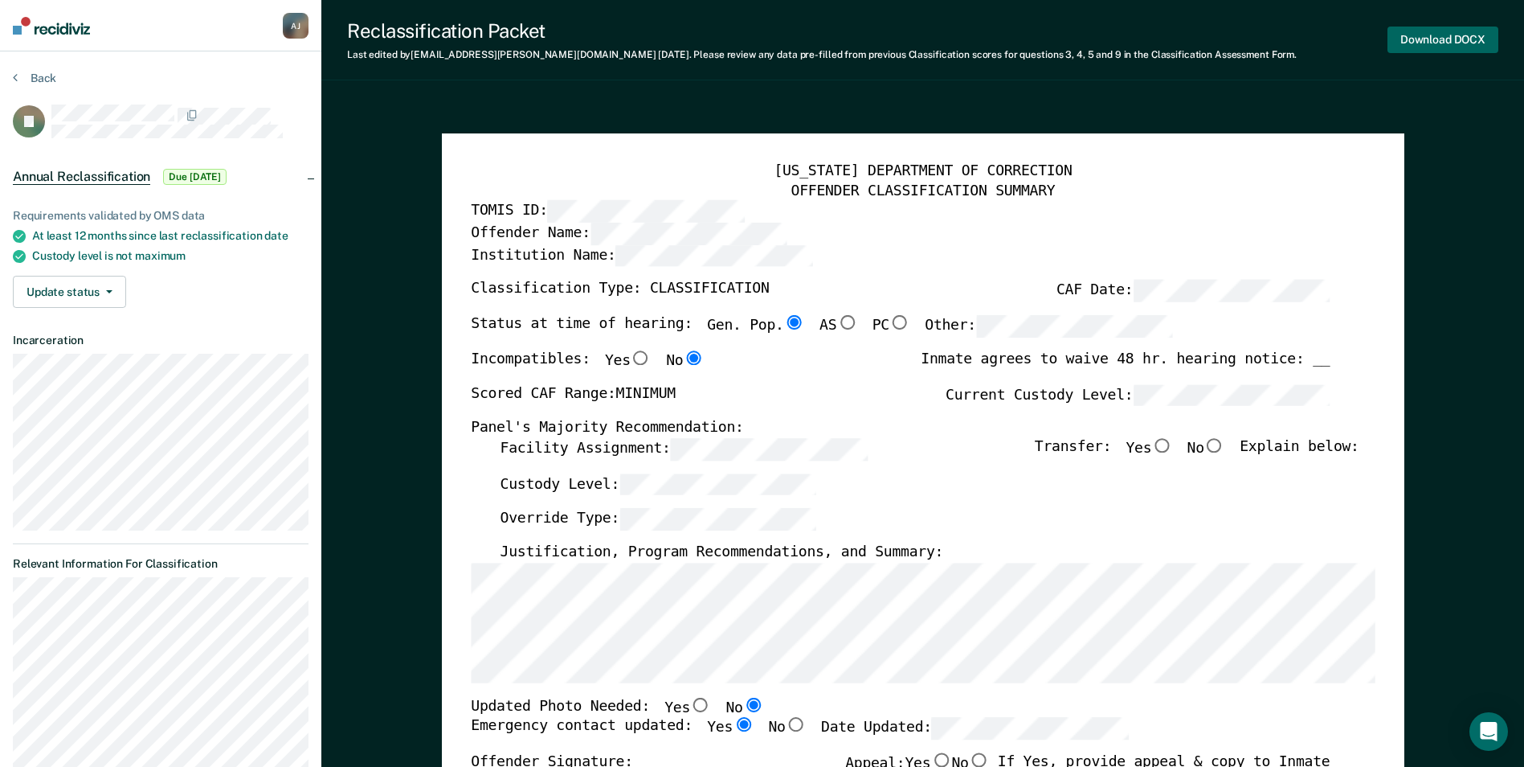
click at [1415, 38] on button "Download DOCX" at bounding box center [1443, 40] width 111 height 27
type textarea "x"
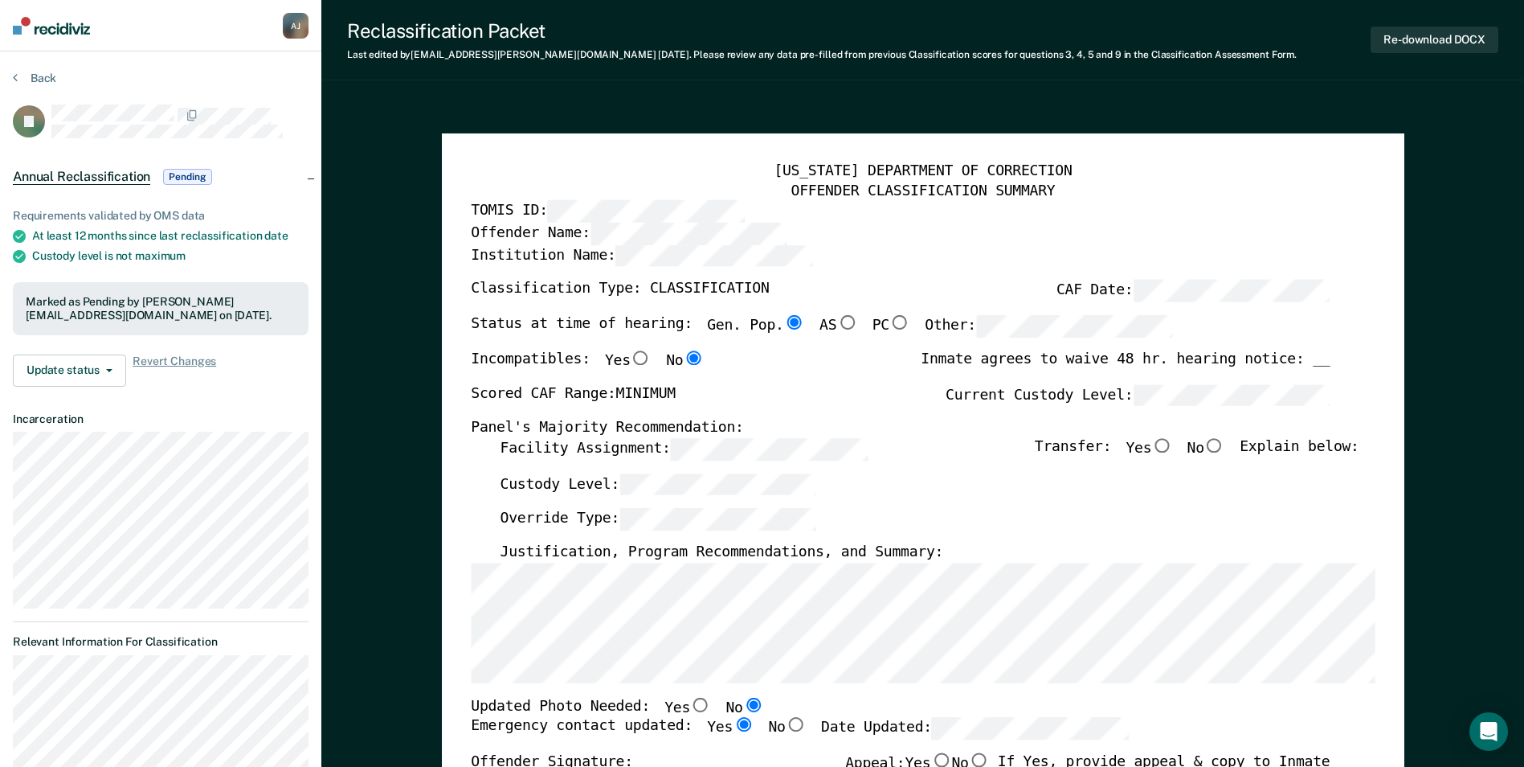
click at [1477, 70] on div "Reclassification Packet Last edited by [PERSON_NAME][EMAIL_ADDRESS][DOMAIN_NAME…" at bounding box center [922, 40] width 1203 height 80
